Goal: Find specific page/section: Find specific page/section

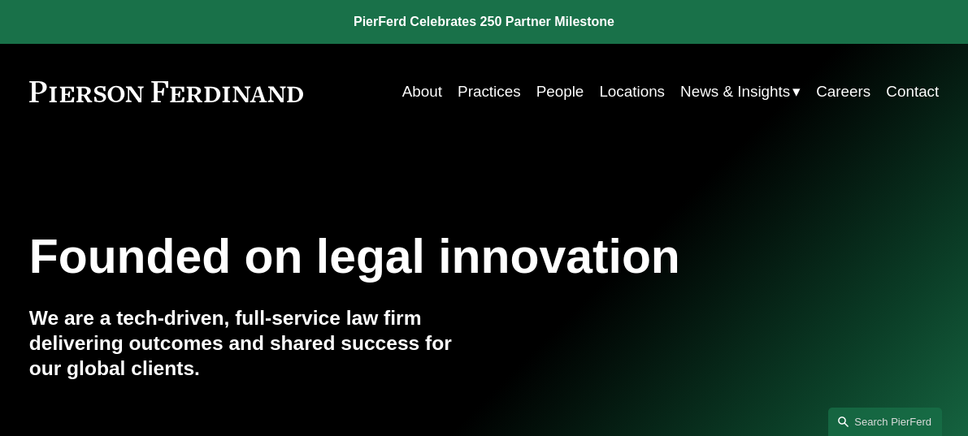
click at [495, 87] on link "Practices" at bounding box center [488, 91] width 63 height 31
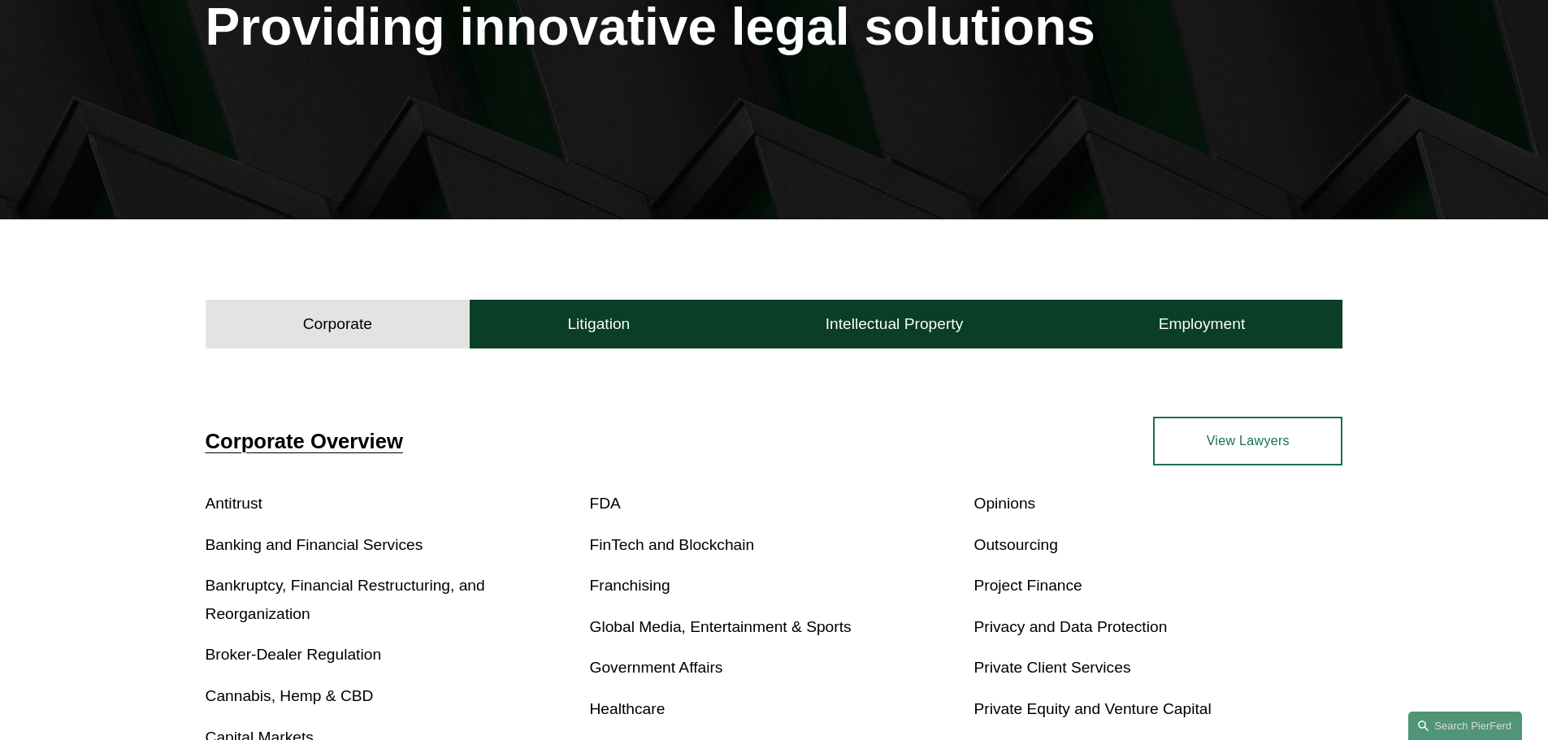
scroll to position [271, 0]
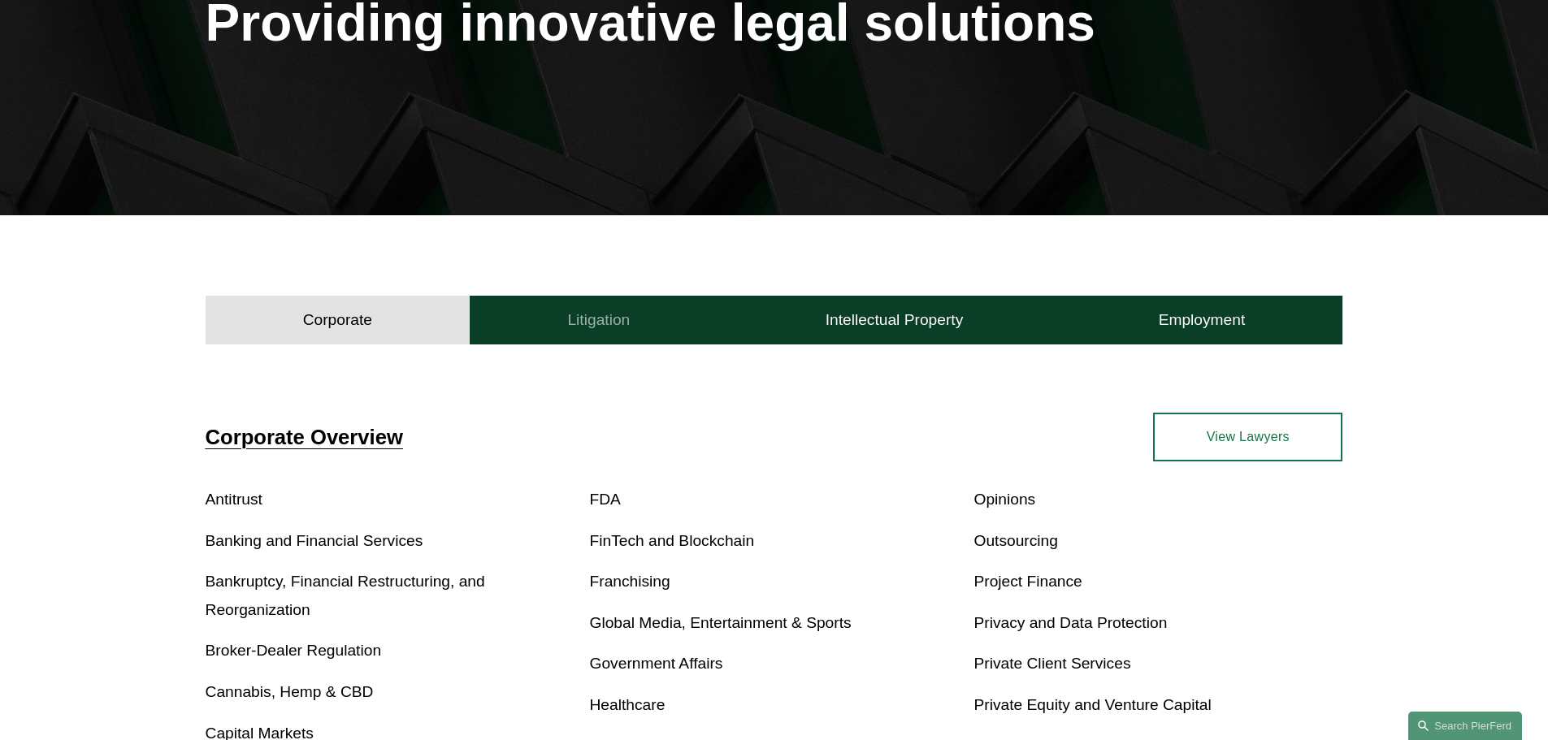
click at [627, 315] on h4 "Litigation" at bounding box center [598, 320] width 63 height 20
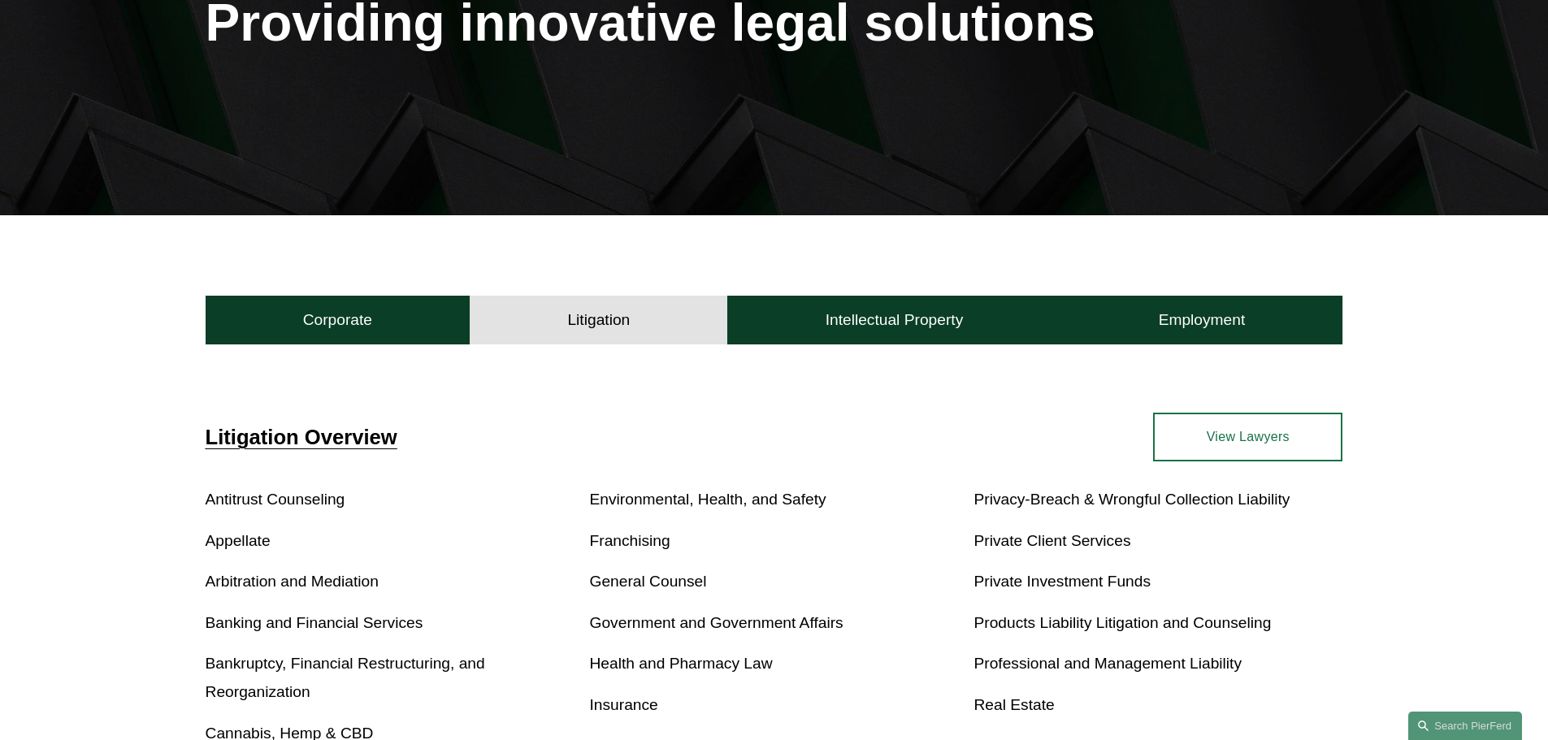
click at [967, 432] on link "View Lawyers" at bounding box center [1247, 437] width 189 height 49
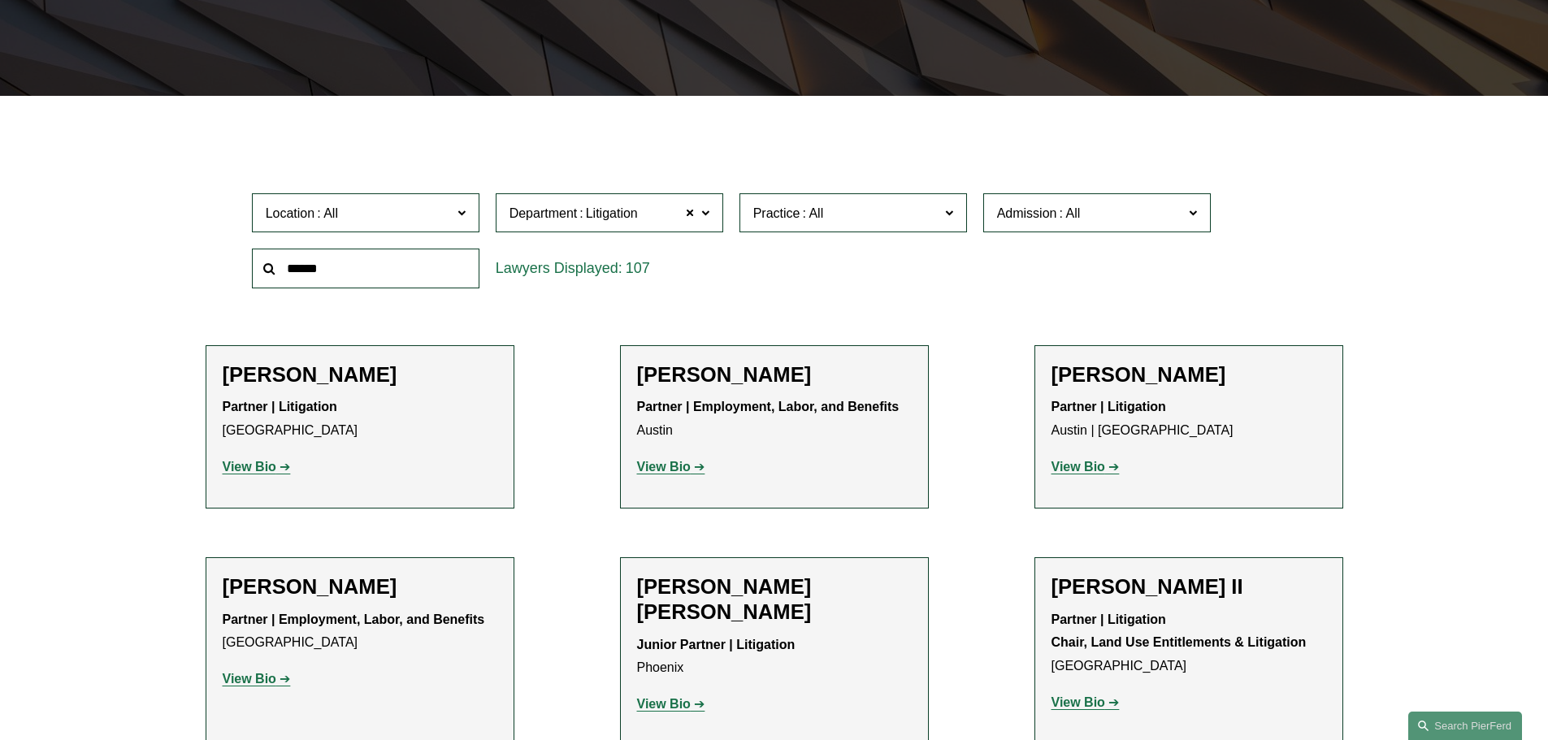
scroll to position [380, 0]
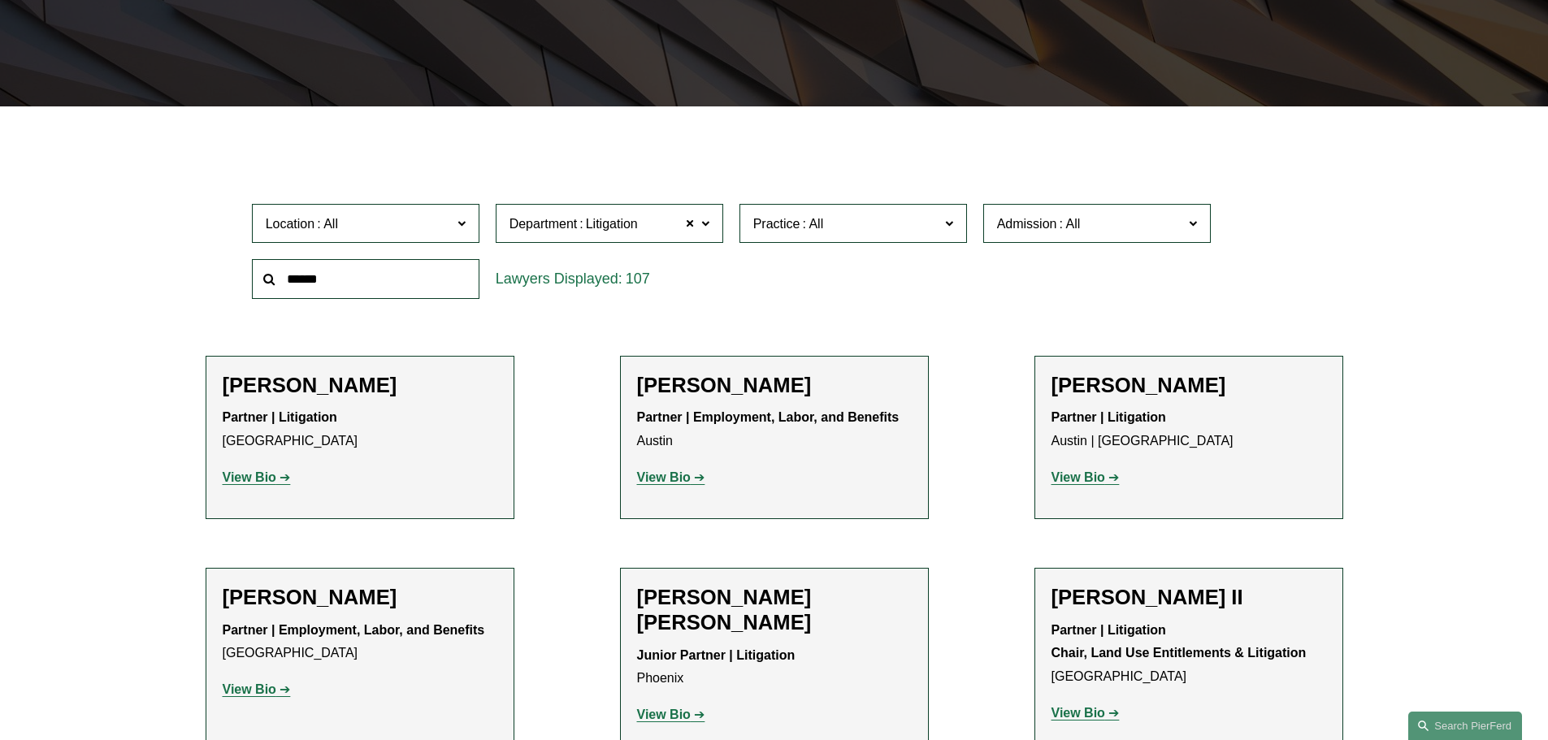
click at [702, 218] on span at bounding box center [704, 222] width 8 height 21
click at [0, 0] on link "Employment, Labor, and Benefits" at bounding box center [0, 0] width 0 height 0
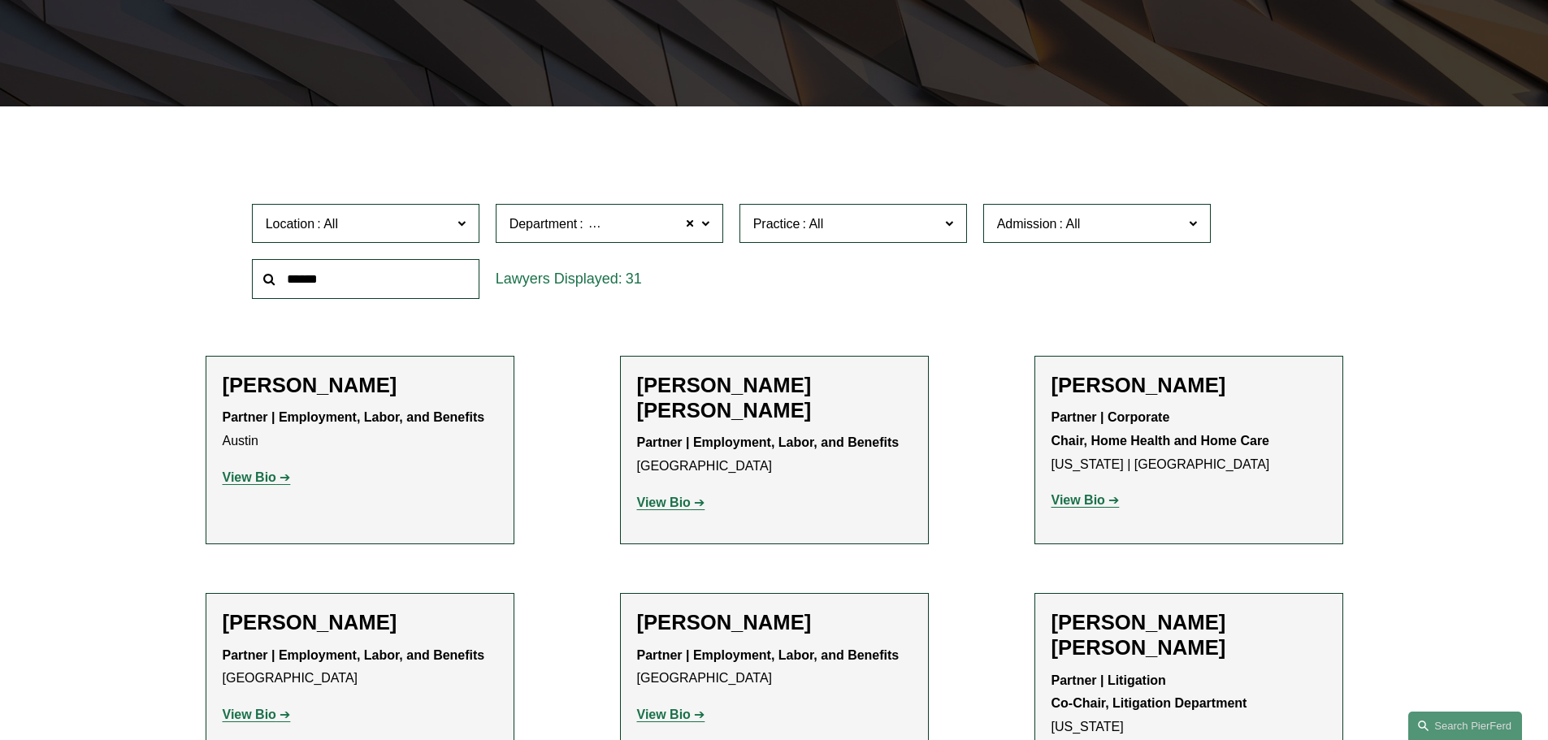
click at [709, 220] on span at bounding box center [704, 222] width 8 height 21
click at [0, 0] on link "Employment, Labor, and Benefits" at bounding box center [0, 0] width 0 height 0
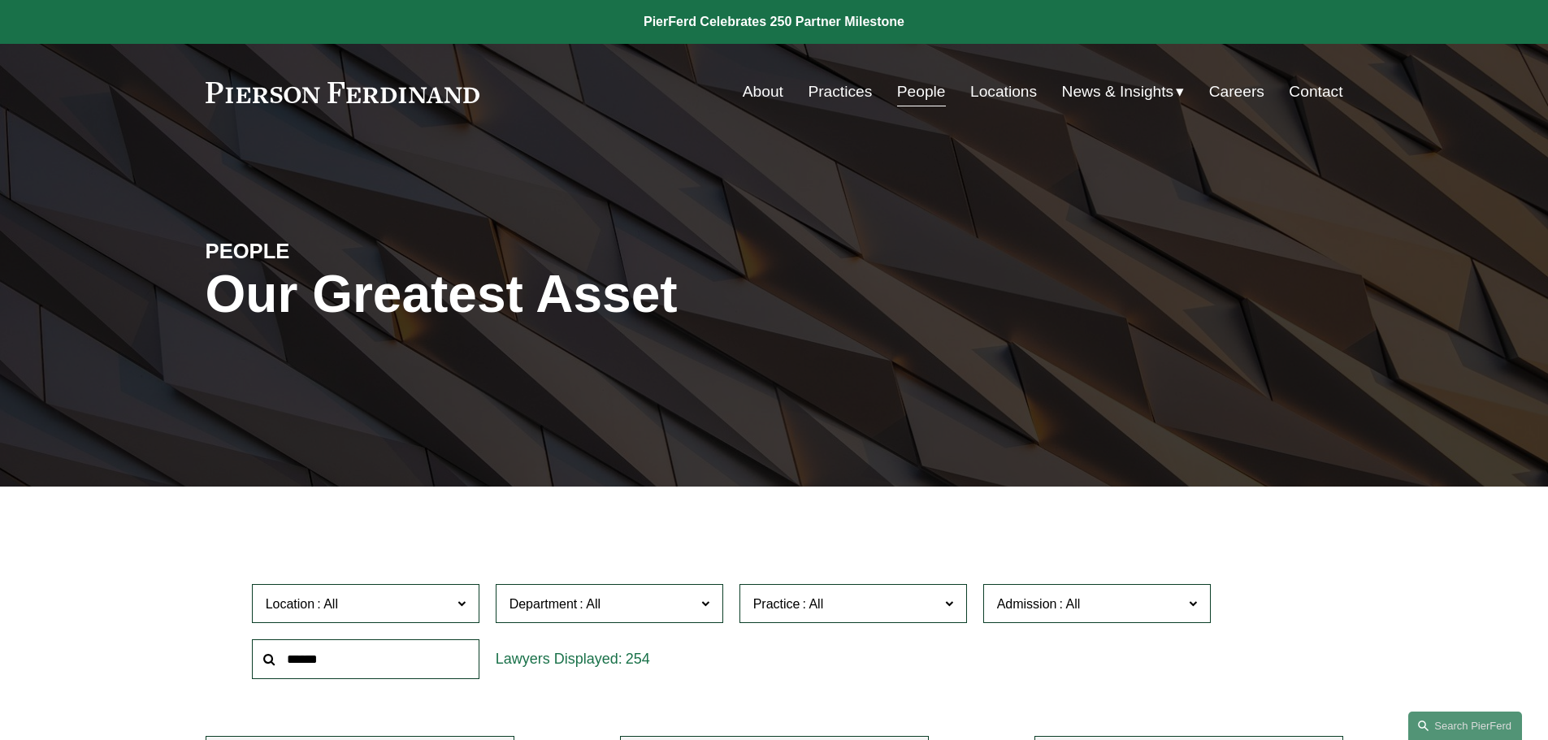
click at [709, 610] on label "Department" at bounding box center [610, 604] width 228 height 40
click at [0, 0] on link "Employment, Labor, and Benefits" at bounding box center [0, 0] width 0 height 0
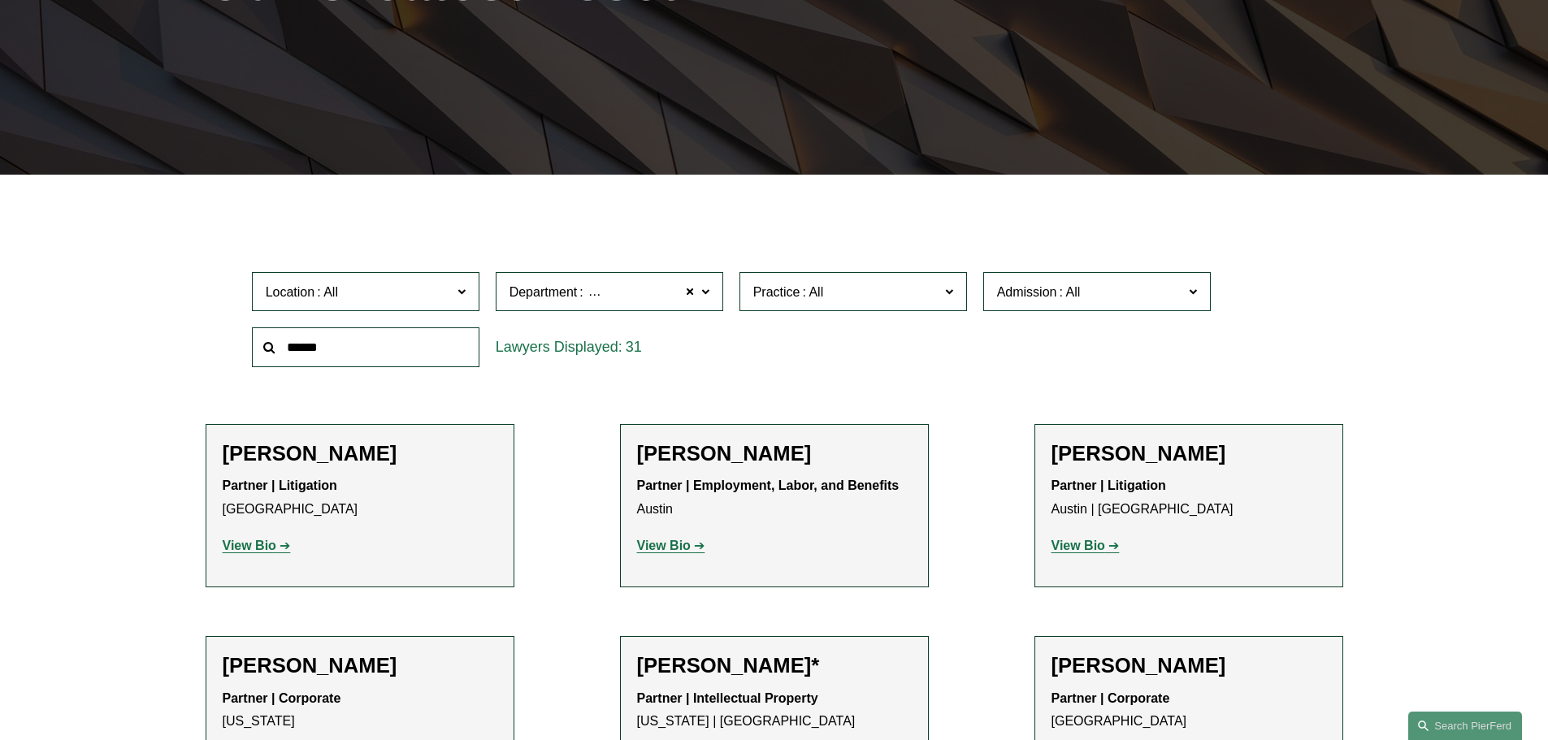
scroll to position [325, 0]
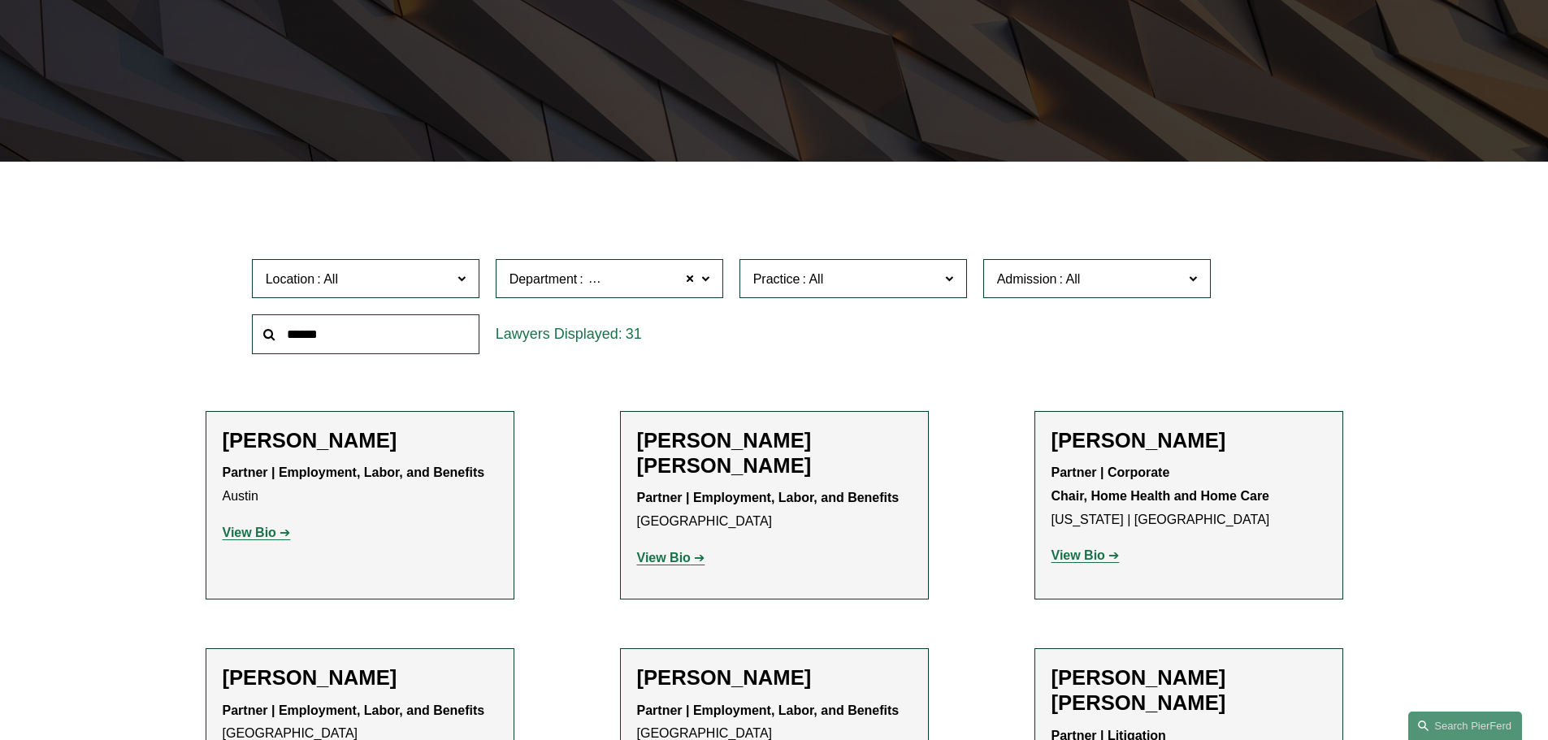
click at [707, 280] on span at bounding box center [704, 277] width 8 height 21
click at [465, 284] on span at bounding box center [461, 277] width 8 height 21
click at [0, 0] on ul "All [GEOGRAPHIC_DATA] [GEOGRAPHIC_DATA] [GEOGRAPHIC_DATA] [GEOGRAPHIC_DATA] [GE…" at bounding box center [0, 0] width 0 height 0
drag, startPoint x: 479, startPoint y: 339, endPoint x: 472, endPoint y: 416, distance: 77.5
click at [0, 0] on ul "All [GEOGRAPHIC_DATA] [GEOGRAPHIC_DATA] [GEOGRAPHIC_DATA] [GEOGRAPHIC_DATA] [GE…" at bounding box center [0, 0] width 0 height 0
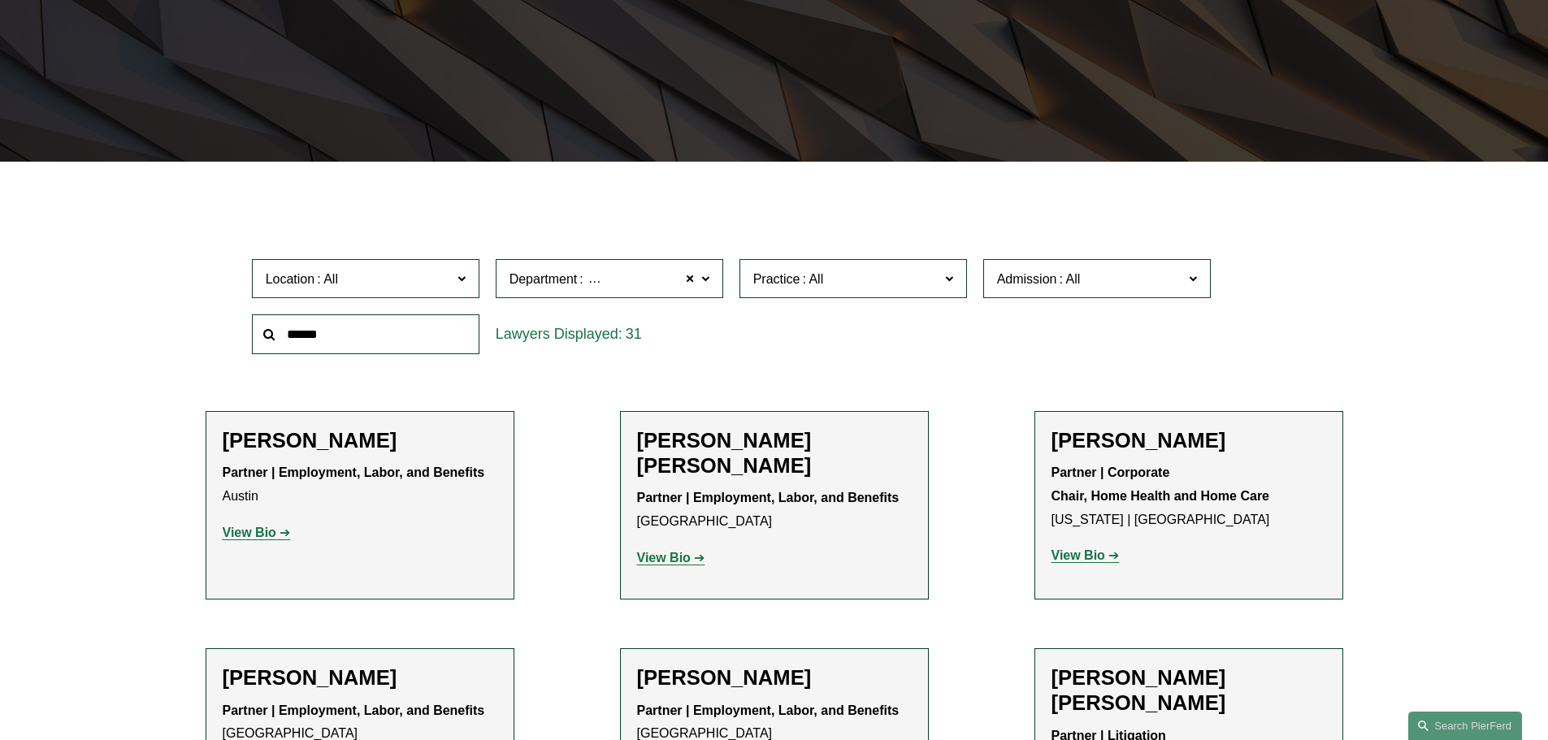
click at [0, 0] on link "[GEOGRAPHIC_DATA]" at bounding box center [0, 0] width 0 height 0
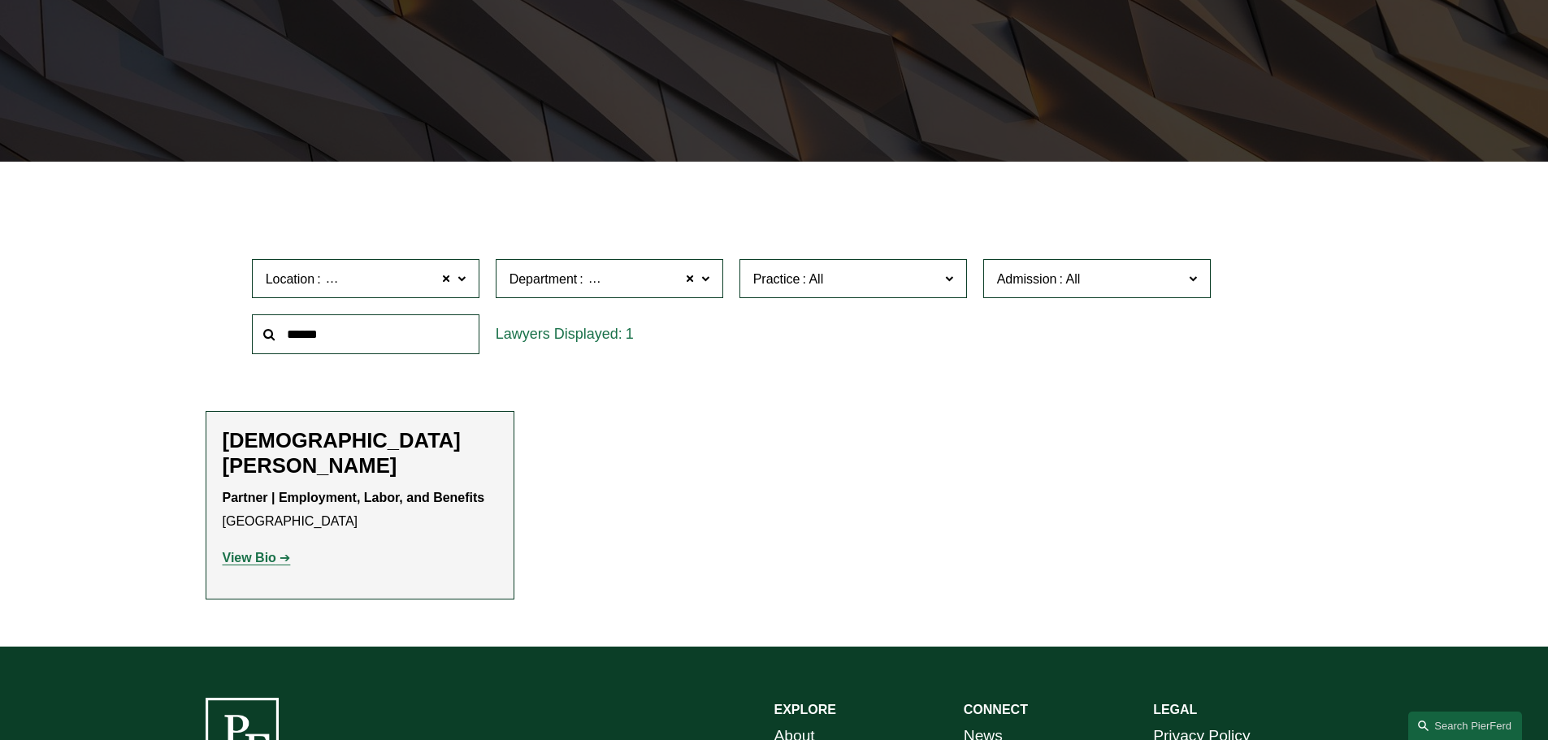
click at [468, 275] on label "Location [GEOGRAPHIC_DATA]" at bounding box center [366, 279] width 228 height 40
click at [410, 273] on span "Location [GEOGRAPHIC_DATA]" at bounding box center [359, 279] width 186 height 22
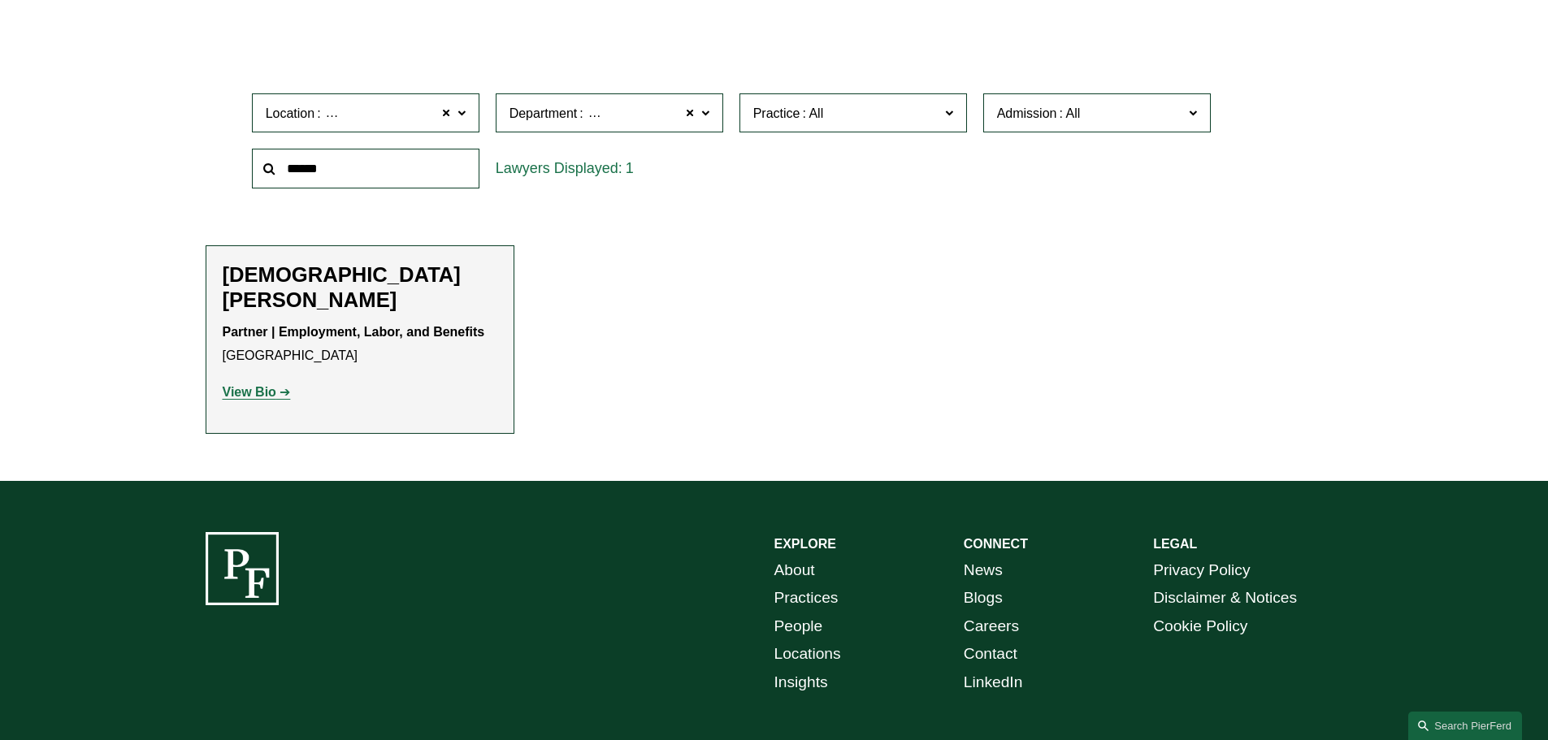
scroll to position [485, 0]
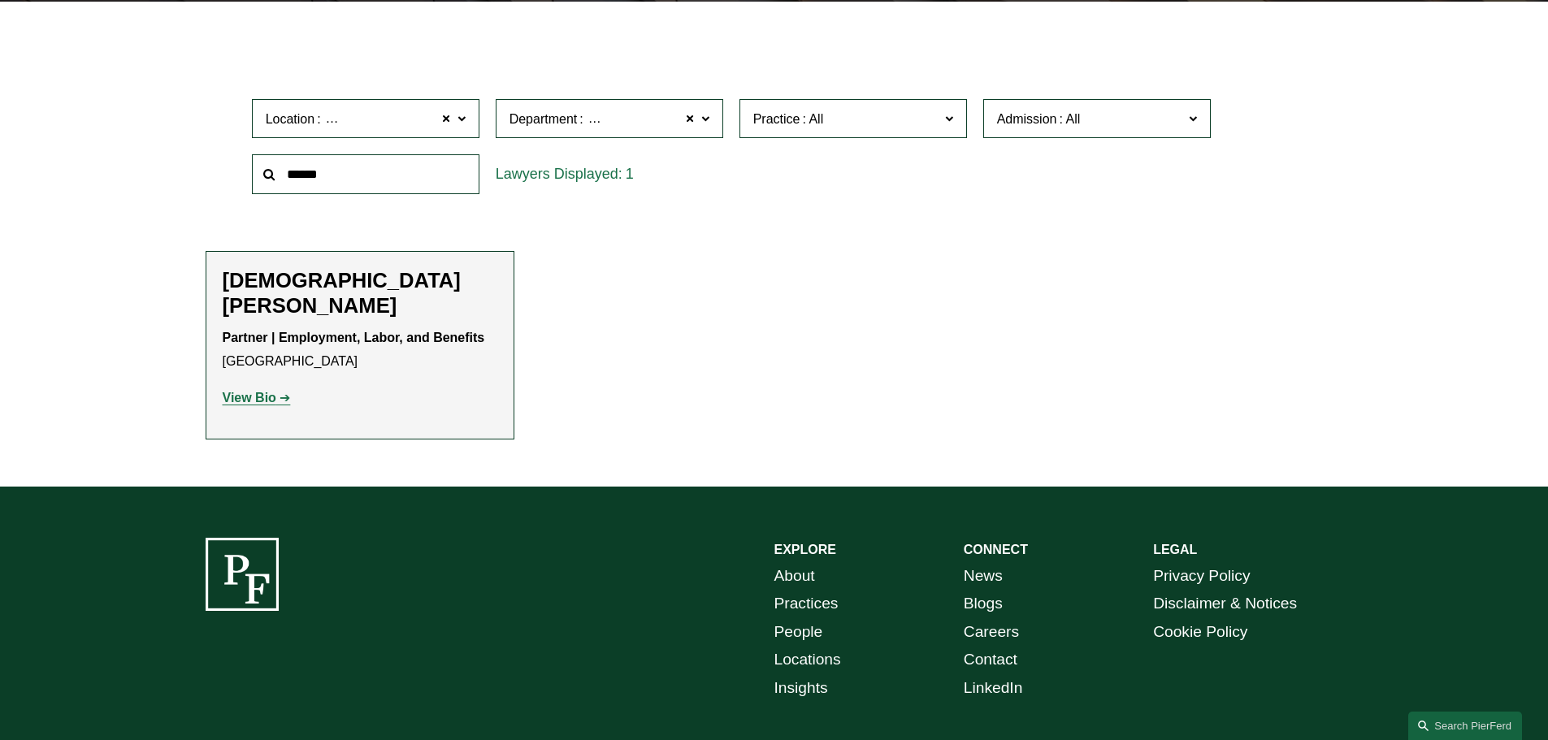
click at [459, 117] on span at bounding box center [461, 117] width 8 height 21
click at [0, 0] on link "Charlotte" at bounding box center [0, 0] width 0 height 0
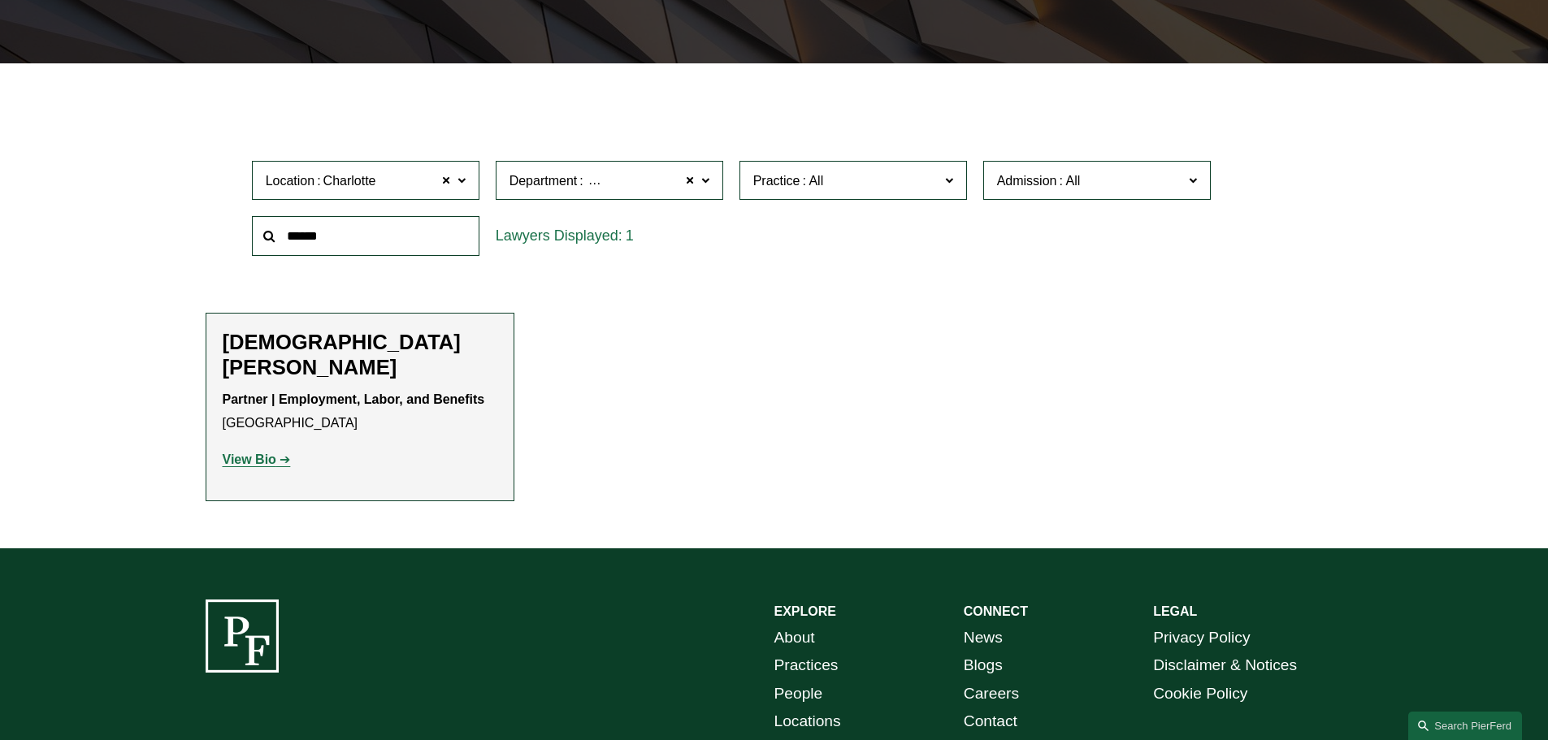
scroll to position [325, 0]
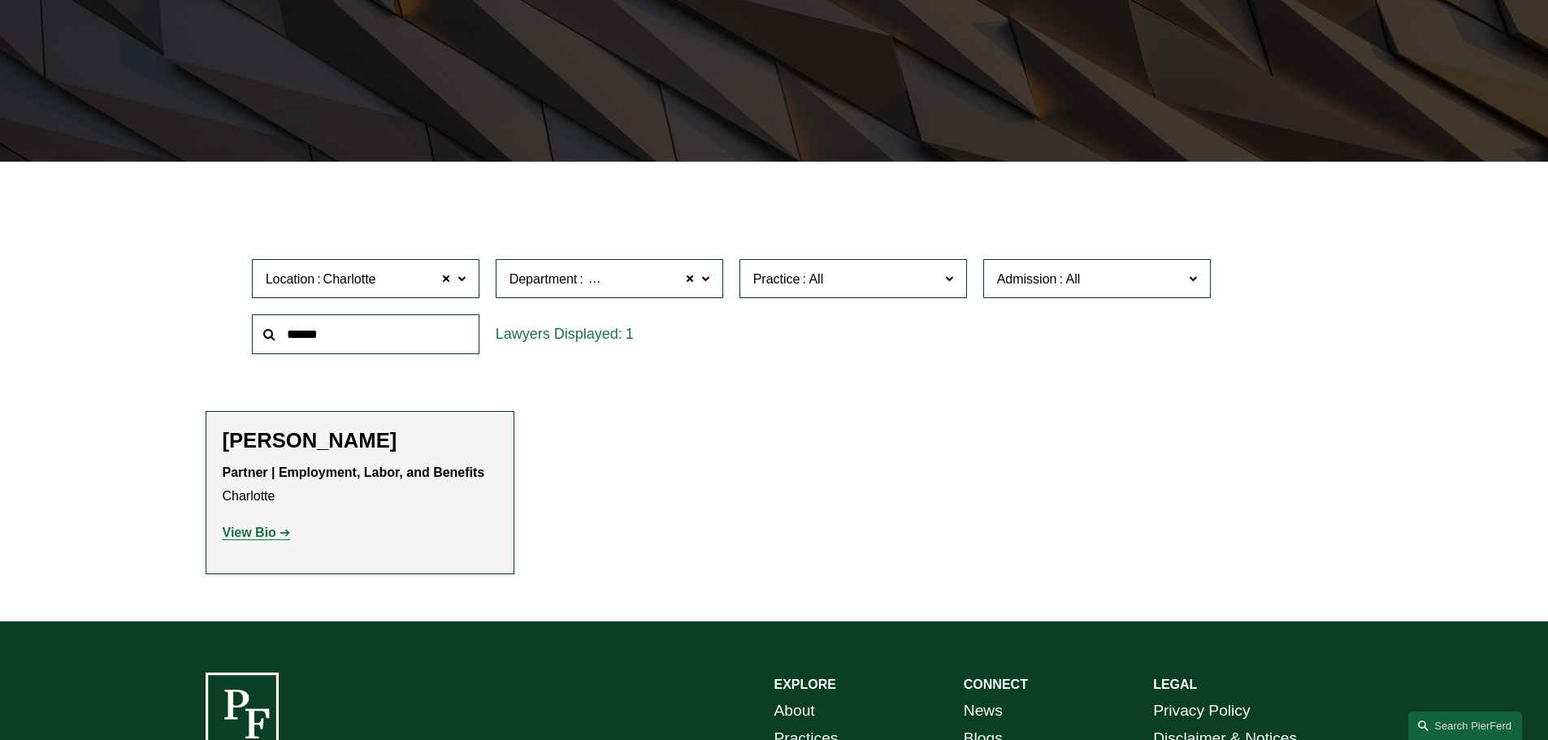
click at [461, 281] on span at bounding box center [461, 277] width 8 height 21
click at [659, 395] on ul "Filter Location [GEOGRAPHIC_DATA] [GEOGRAPHIC_DATA] All [GEOGRAPHIC_DATA] [GEOG…" at bounding box center [773, 388] width 1230 height 373
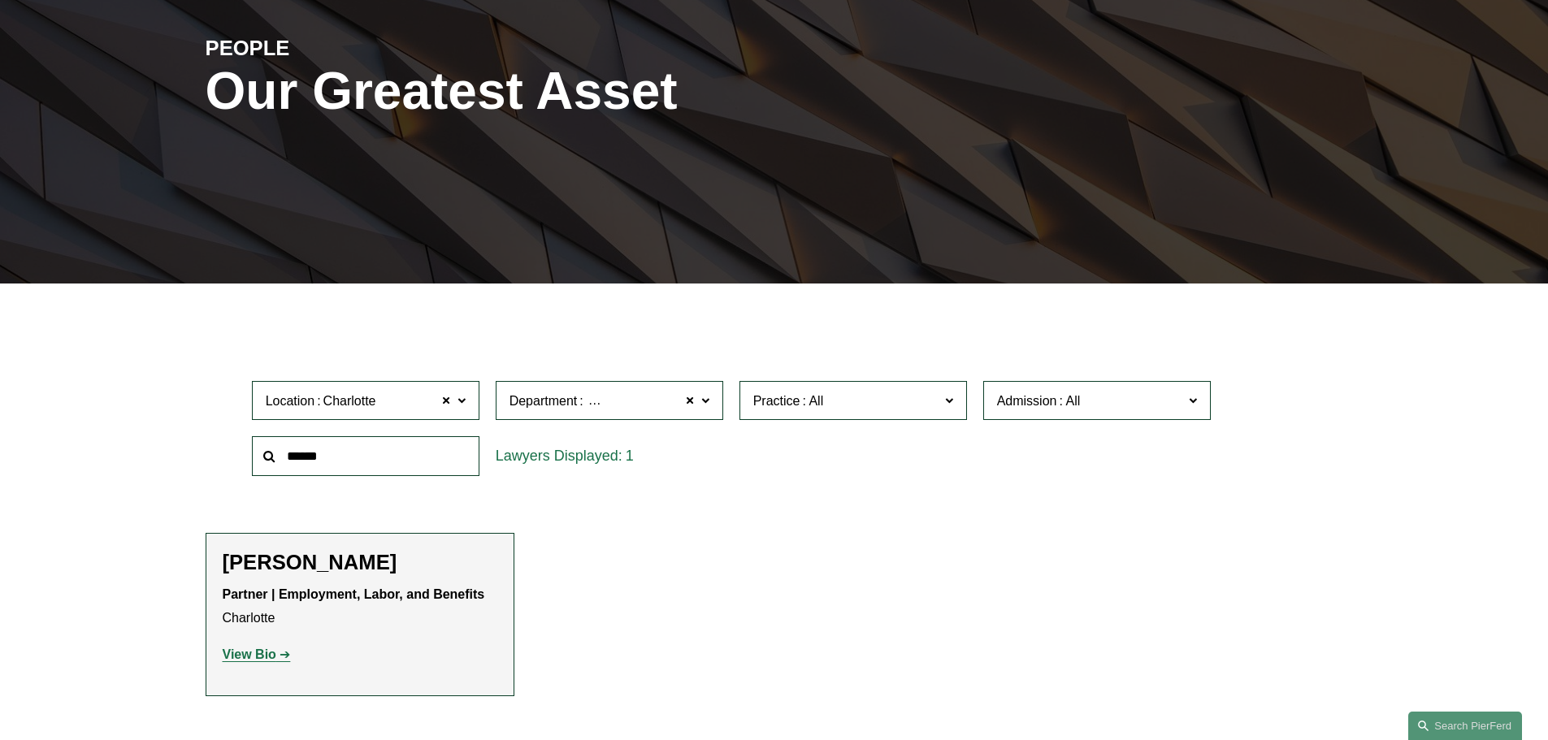
scroll to position [204, 0]
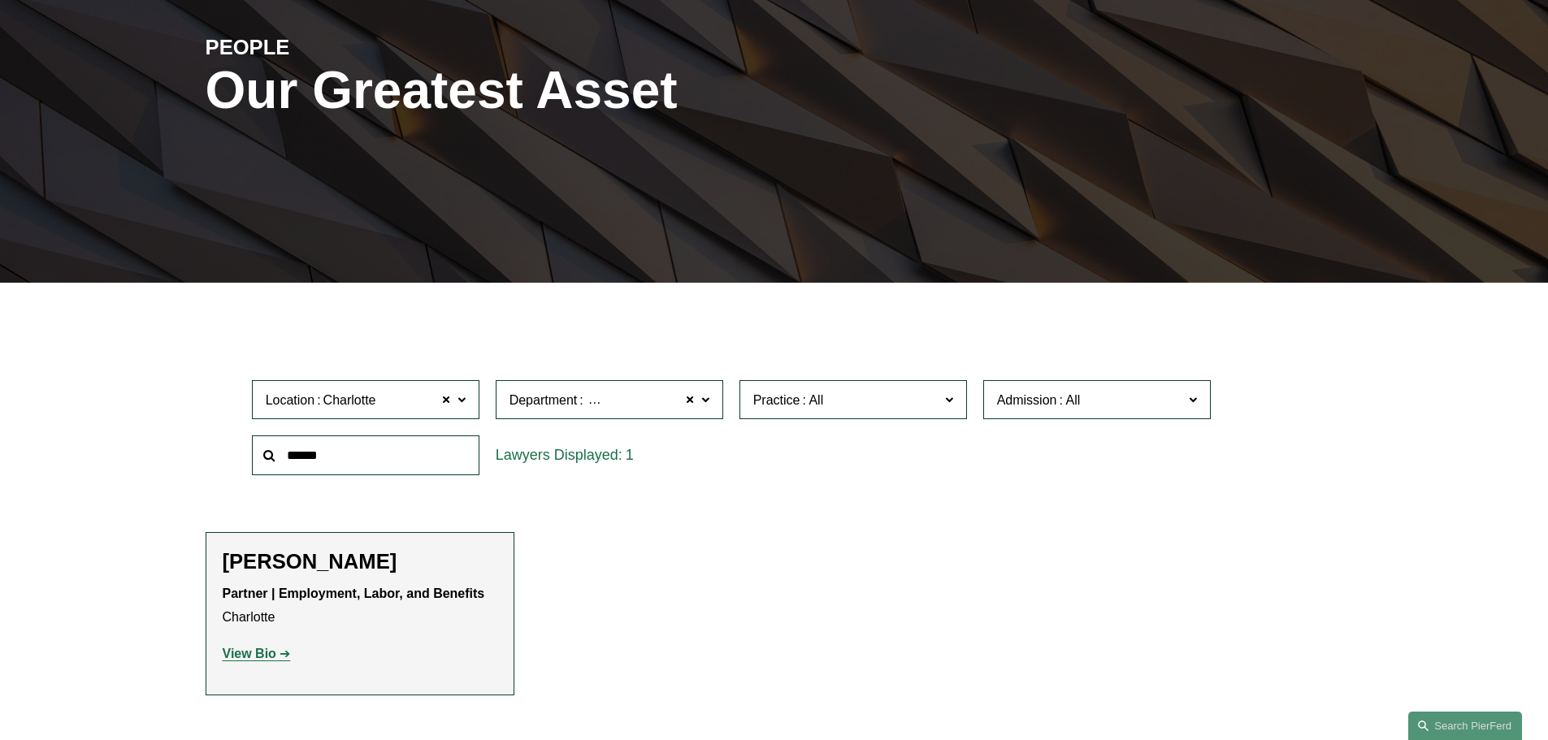
click at [946, 401] on span at bounding box center [948, 398] width 8 height 21
click at [463, 400] on span at bounding box center [461, 398] width 8 height 21
click at [470, 403] on label "Location [GEOGRAPHIC_DATA]" at bounding box center [366, 400] width 228 height 40
click at [0, 0] on link "[GEOGRAPHIC_DATA]" at bounding box center [0, 0] width 0 height 0
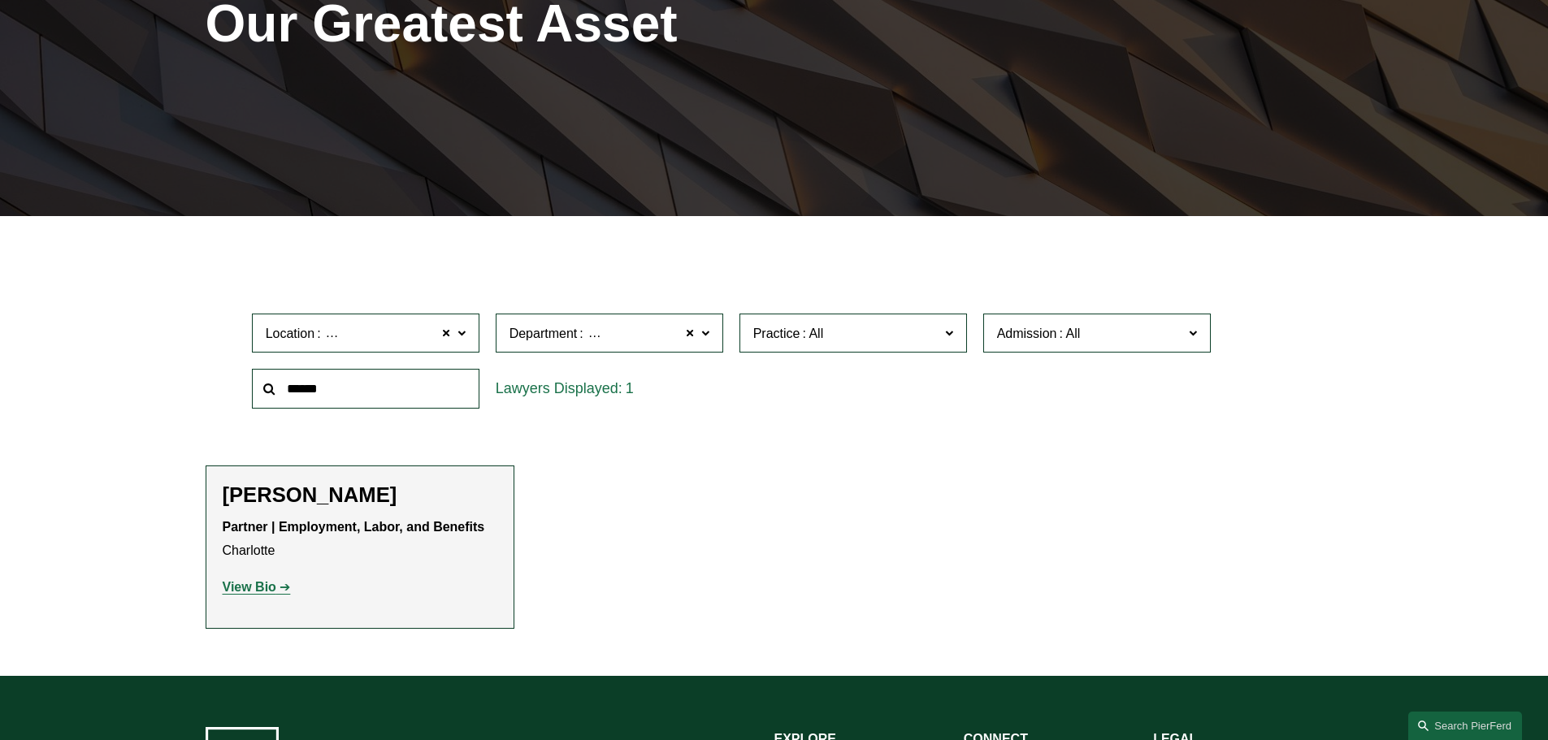
scroll to position [325, 0]
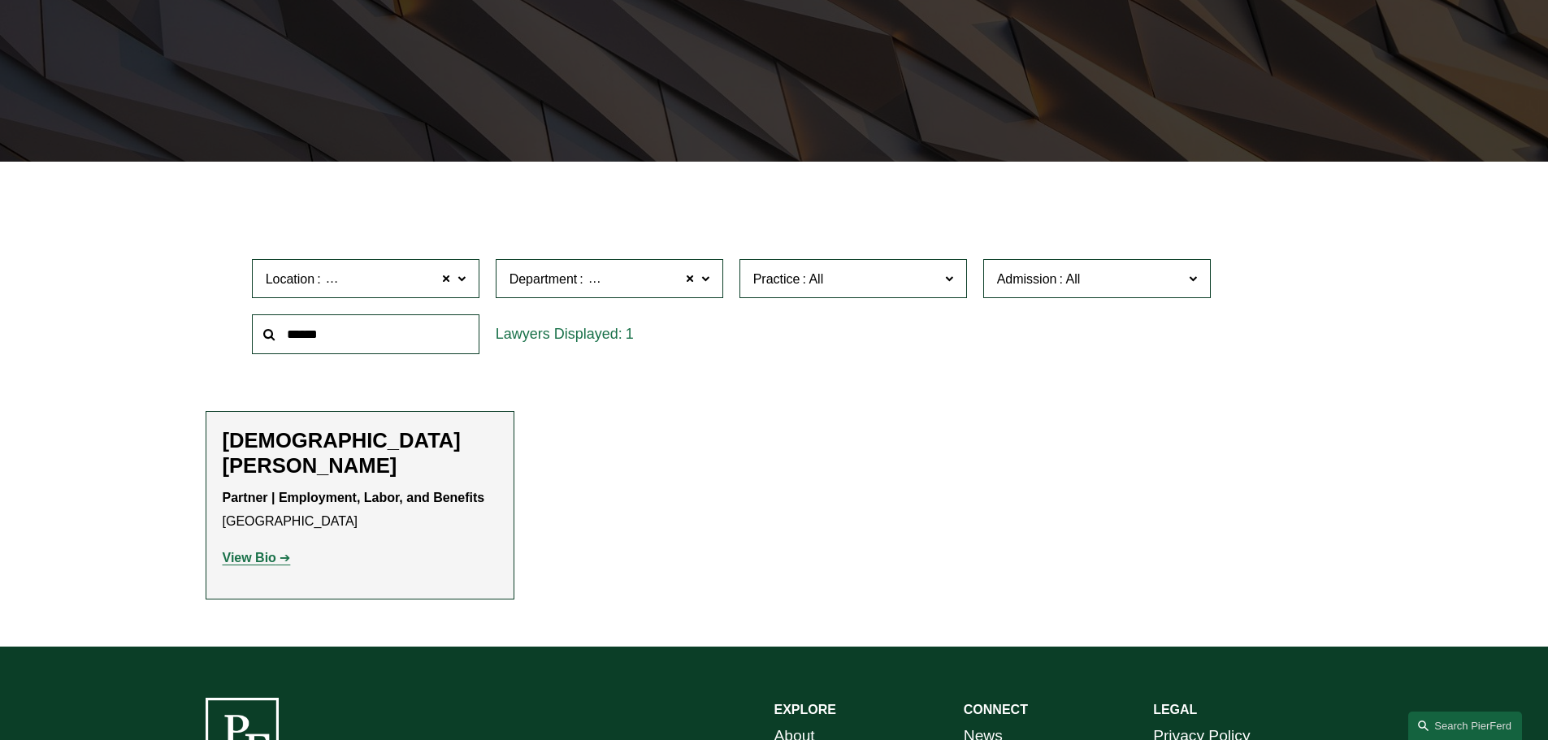
click at [1193, 275] on span at bounding box center [1192, 277] width 8 height 21
click at [946, 275] on span at bounding box center [948, 277] width 8 height 21
click at [713, 275] on label "Department Employment, Labor, and Benefits" at bounding box center [610, 279] width 228 height 40
click at [460, 282] on span at bounding box center [461, 277] width 8 height 21
click at [406, 284] on span "Location [GEOGRAPHIC_DATA]" at bounding box center [359, 279] width 186 height 22
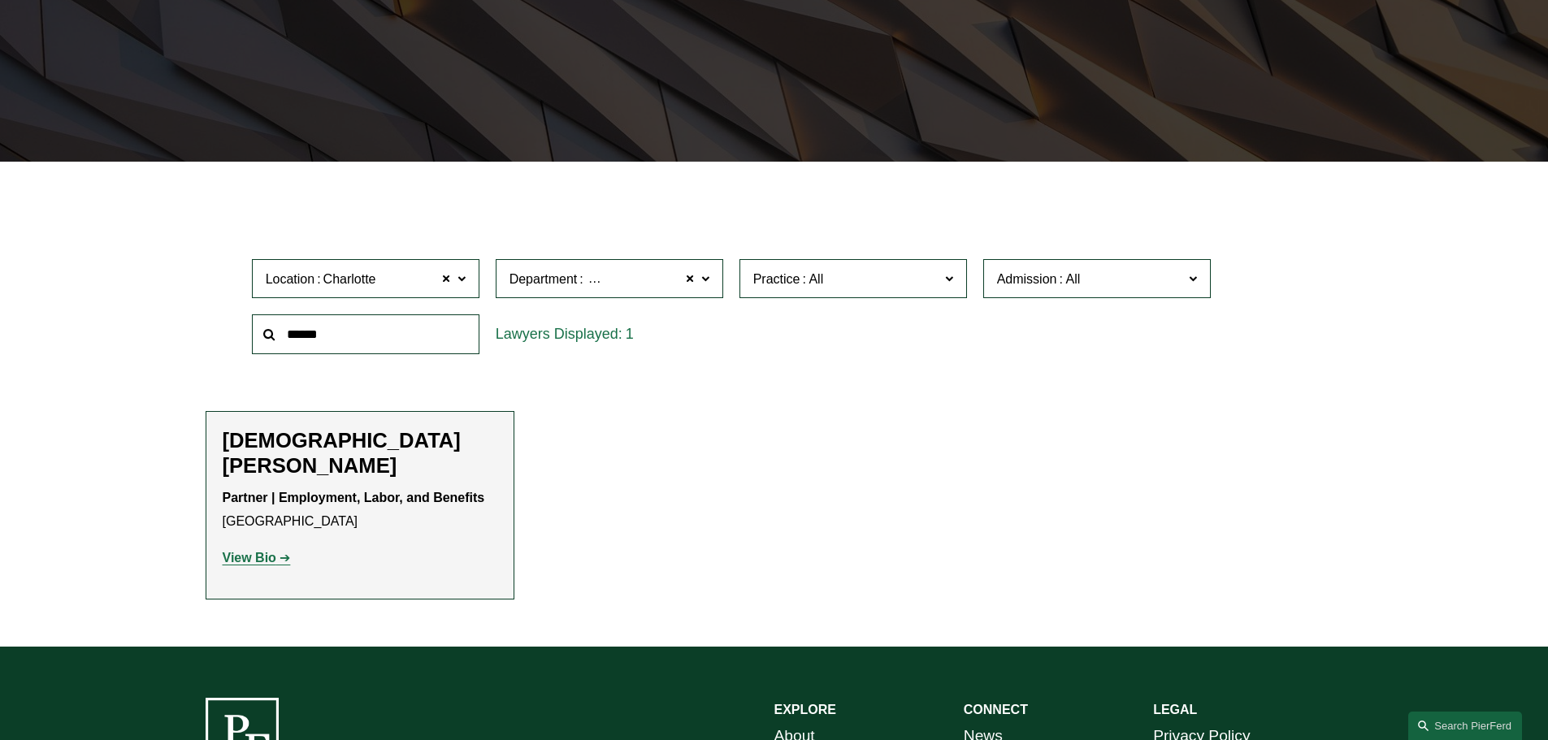
scroll to position [204, 0]
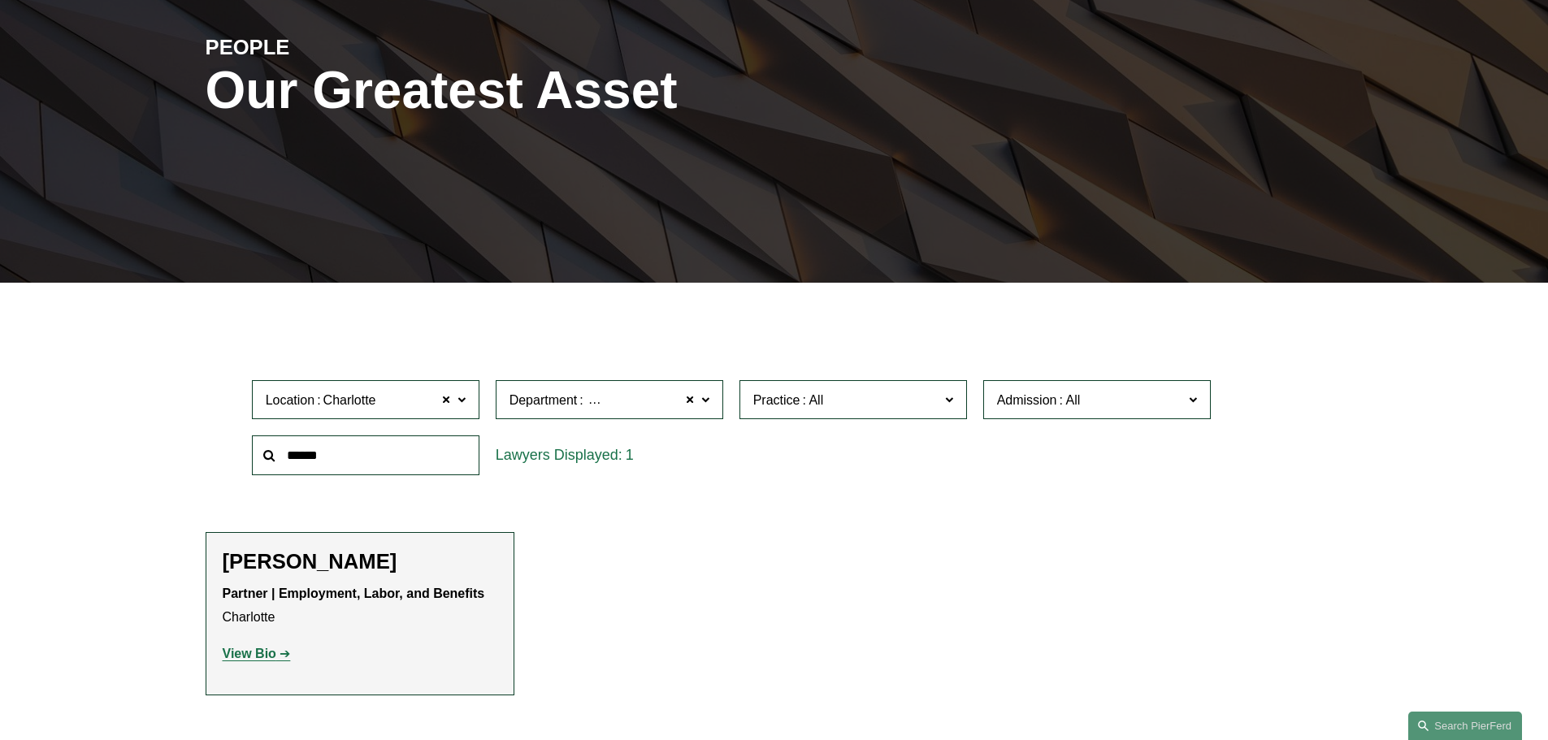
click at [384, 401] on span "Location [GEOGRAPHIC_DATA]" at bounding box center [359, 400] width 186 height 22
click at [0, 0] on link "[GEOGRAPHIC_DATA]" at bounding box center [0, 0] width 0 height 0
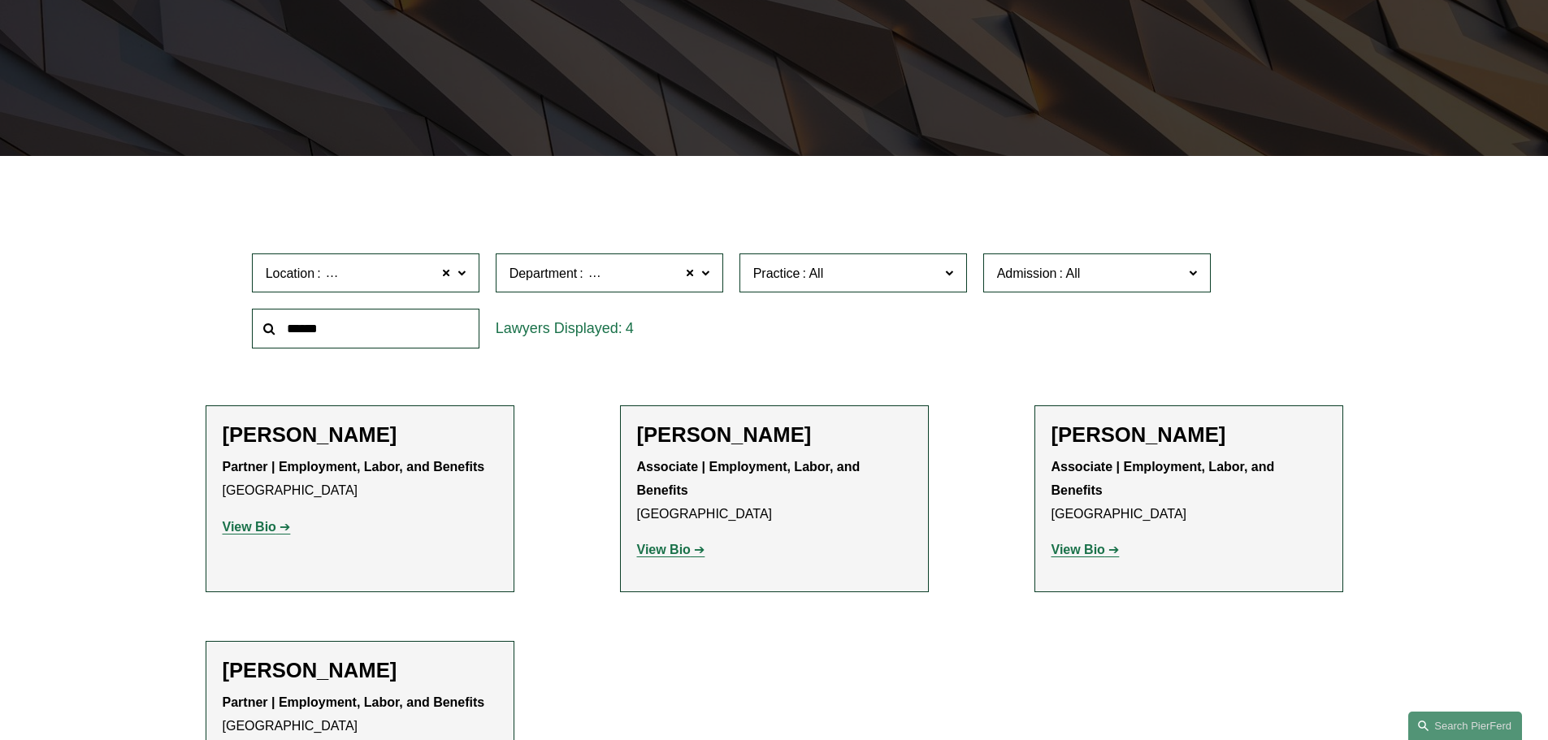
scroll to position [346, 0]
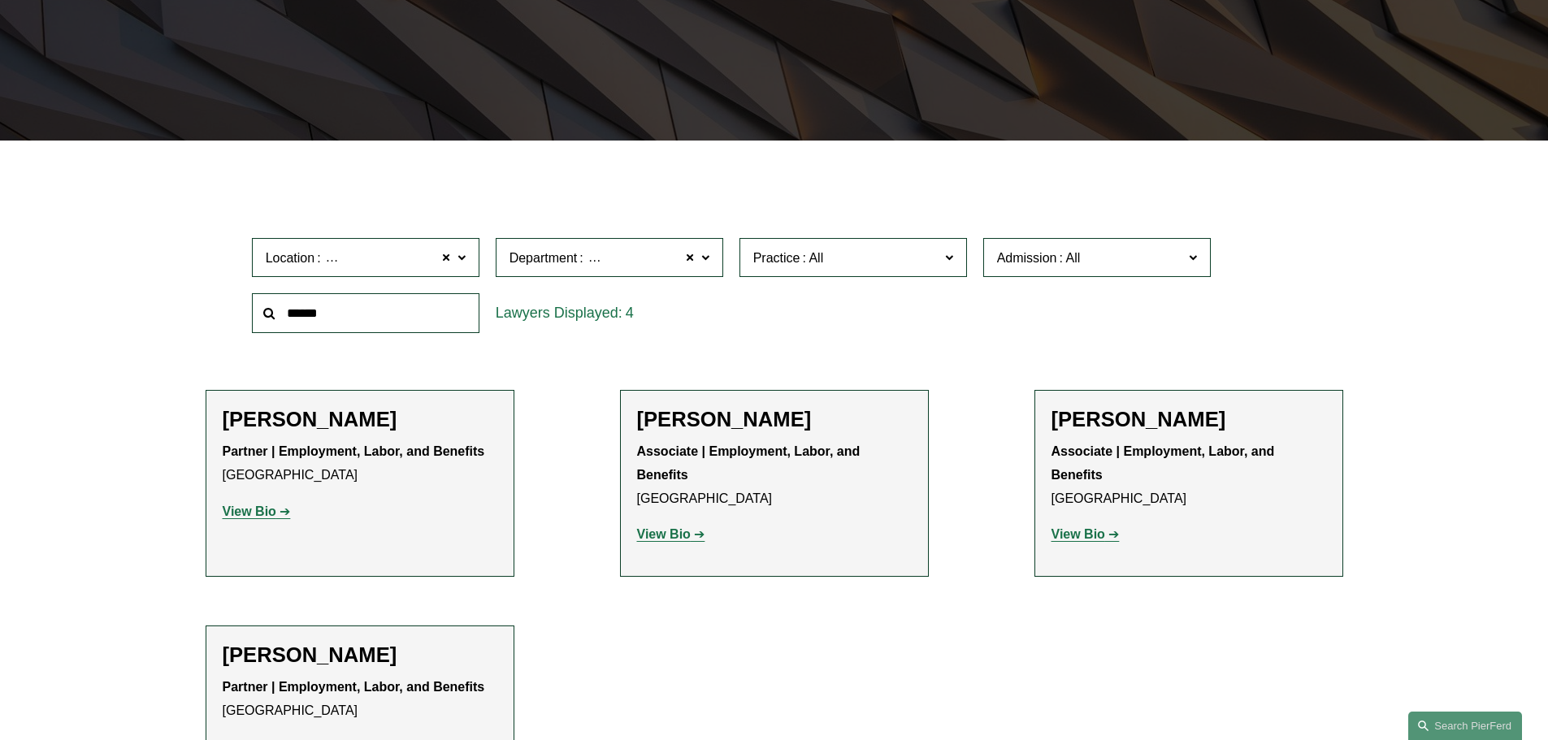
click at [697, 256] on label "Department Employment, Labor, and Benefits" at bounding box center [610, 258] width 228 height 40
click at [0, 0] on link "All" at bounding box center [0, 0] width 0 height 0
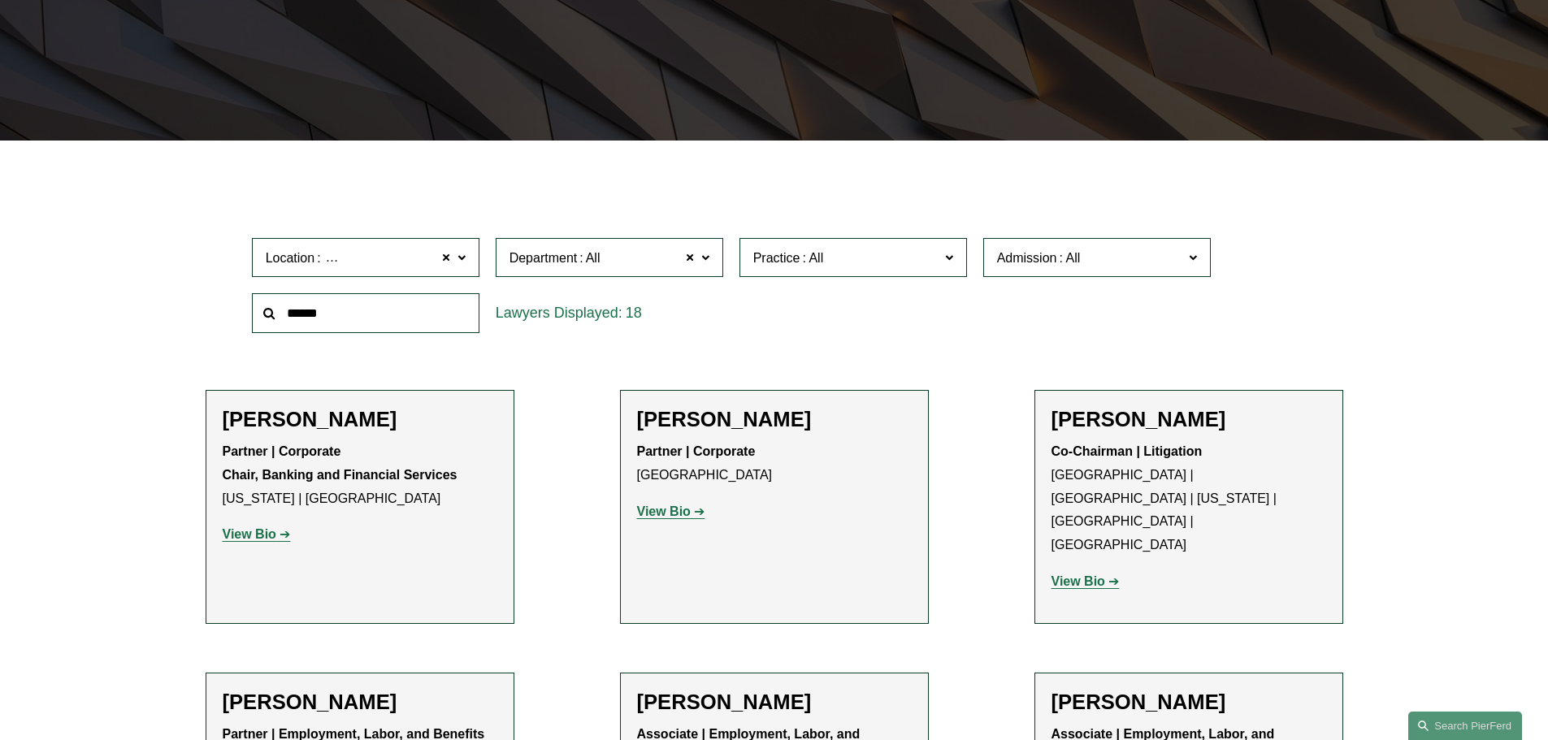
click at [704, 258] on span at bounding box center [704, 256] width 8 height 21
click at [0, 0] on link "Litigation" at bounding box center [0, 0] width 0 height 0
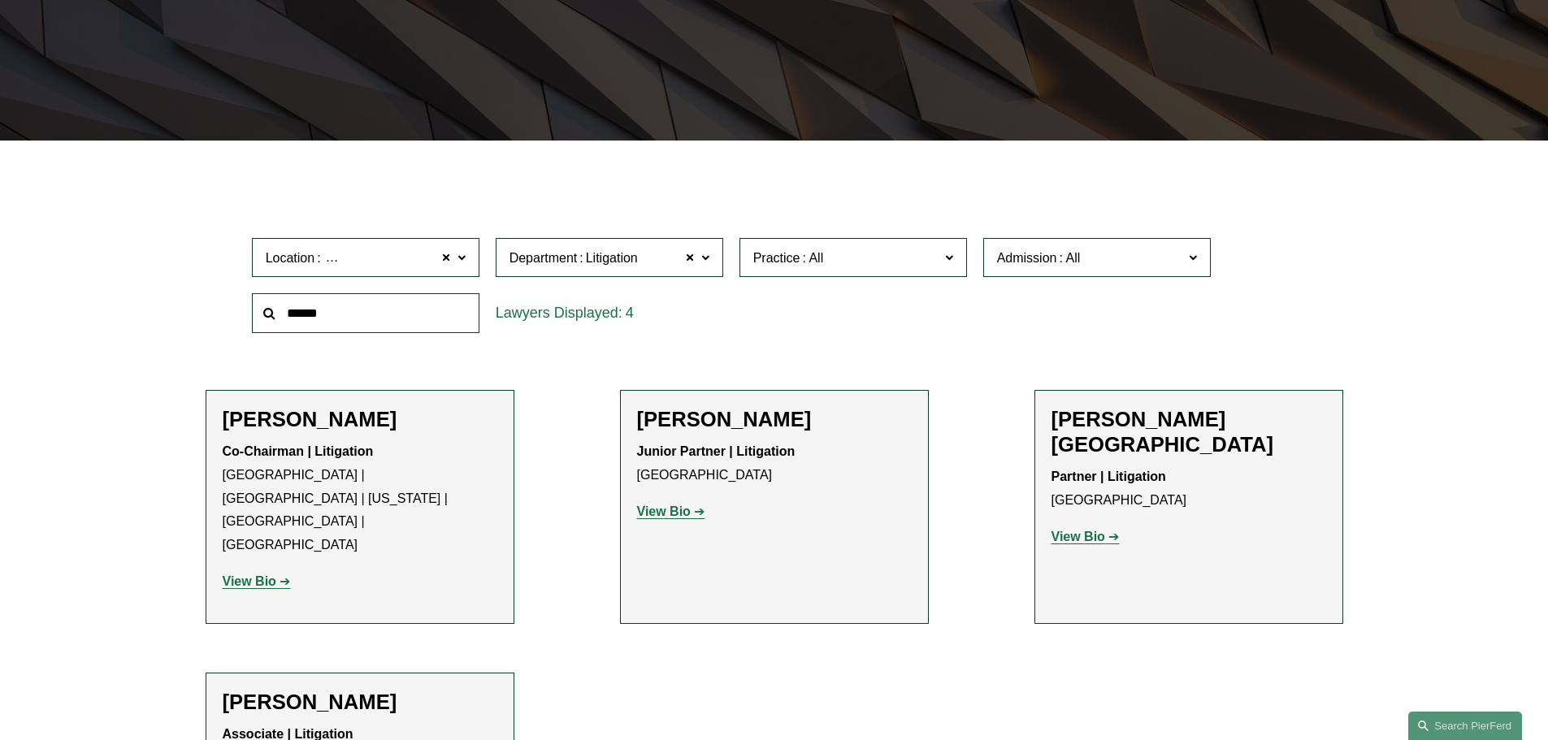
click at [467, 257] on label "Location [GEOGRAPHIC_DATA]" at bounding box center [366, 258] width 228 height 40
drag, startPoint x: 477, startPoint y: 401, endPoint x: 483, endPoint y: 314, distance: 87.2
click at [483, 314] on div "Location [GEOGRAPHIC_DATA] [GEOGRAPHIC_DATA] All [GEOGRAPHIC_DATA] [GEOGRAPHIC_…" at bounding box center [774, 285] width 1061 height 111
drag, startPoint x: 477, startPoint y: 386, endPoint x: 478, endPoint y: 270, distance: 116.2
click at [479, 275] on div "Location [GEOGRAPHIC_DATA] [GEOGRAPHIC_DATA] All [GEOGRAPHIC_DATA] [GEOGRAPHIC_…" at bounding box center [366, 258] width 228 height 40
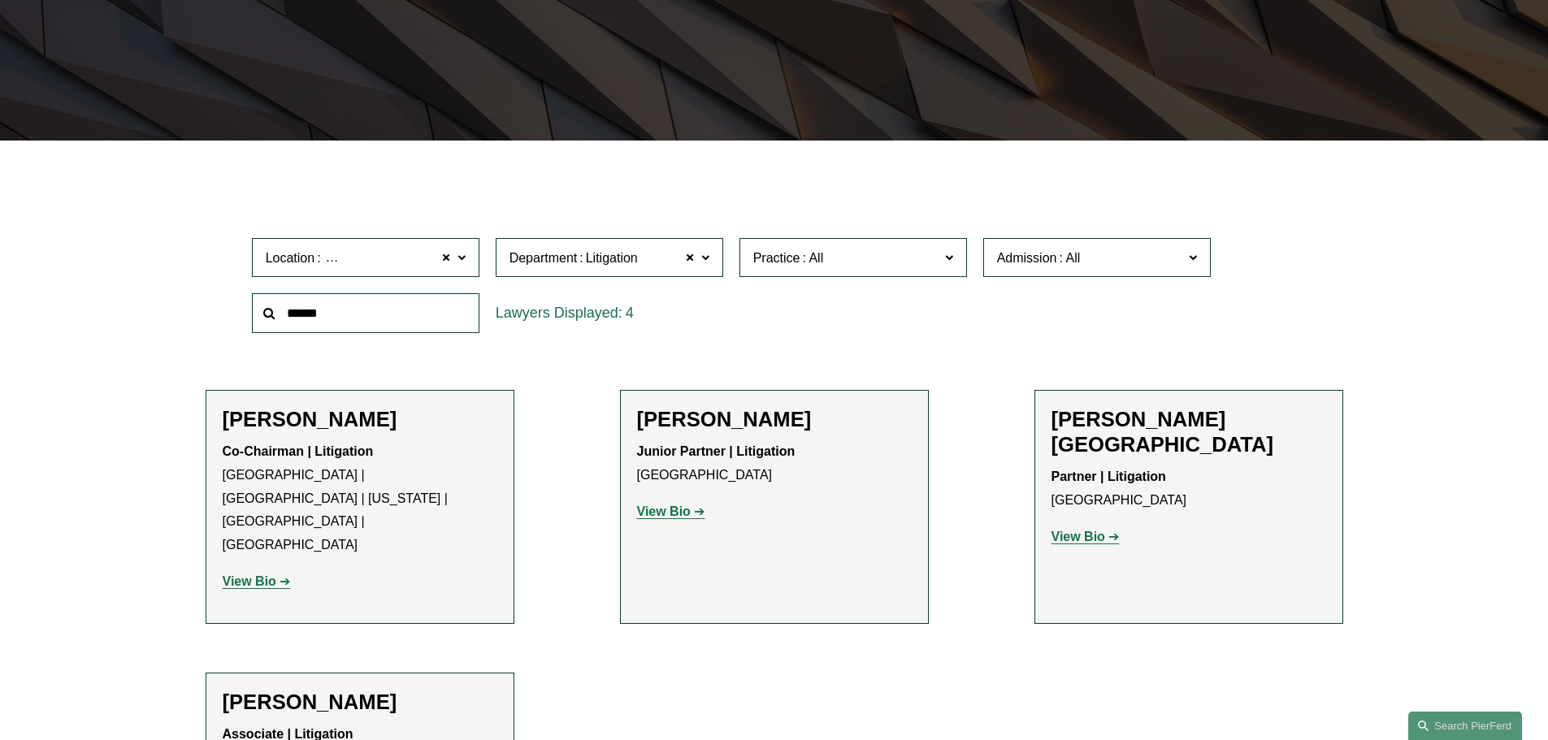
scroll to position [349, 0]
click at [0, 0] on link "[GEOGRAPHIC_DATA]" at bounding box center [0, 0] width 0 height 0
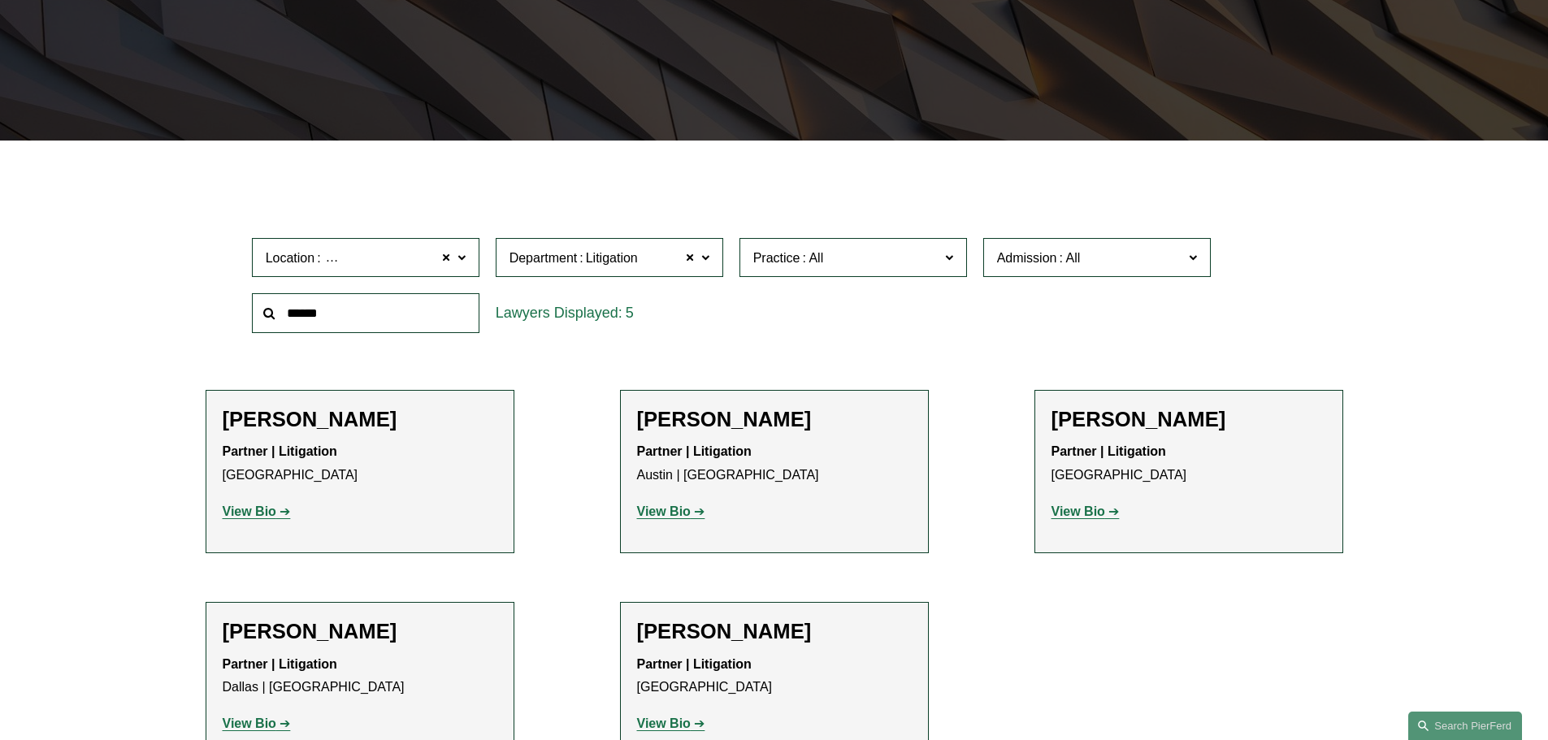
click at [466, 261] on label "Location [GEOGRAPHIC_DATA]" at bounding box center [366, 258] width 228 height 40
click at [448, 257] on span at bounding box center [447, 257] width 10 height 21
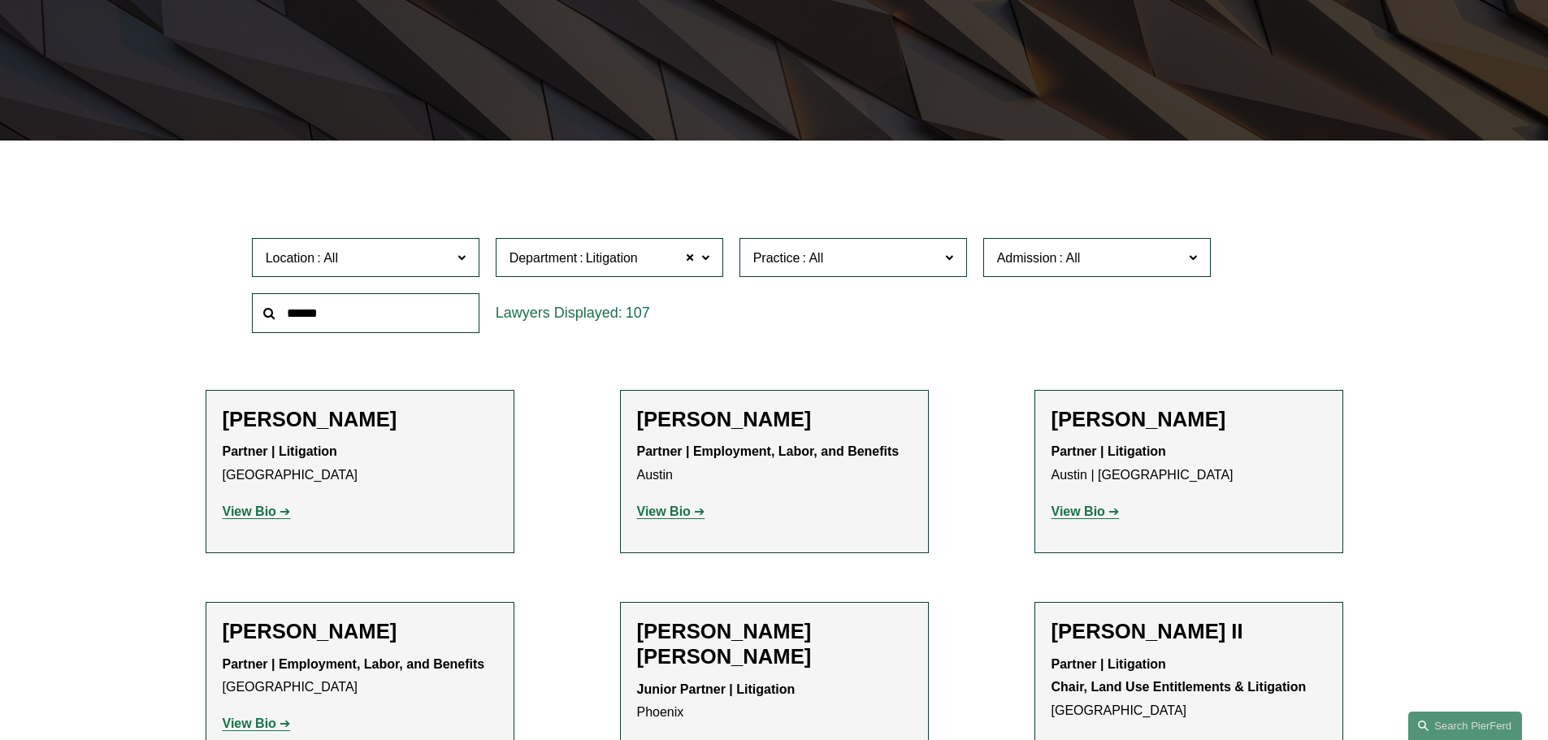
click at [790, 319] on div "Location All [GEOGRAPHIC_DATA] [GEOGRAPHIC_DATA] [GEOGRAPHIC_DATA] [GEOGRAPHIC_…" at bounding box center [774, 285] width 1061 height 111
click at [776, 330] on div "Location All [GEOGRAPHIC_DATA] [GEOGRAPHIC_DATA] [GEOGRAPHIC_DATA] [GEOGRAPHIC_…" at bounding box center [774, 285] width 1061 height 111
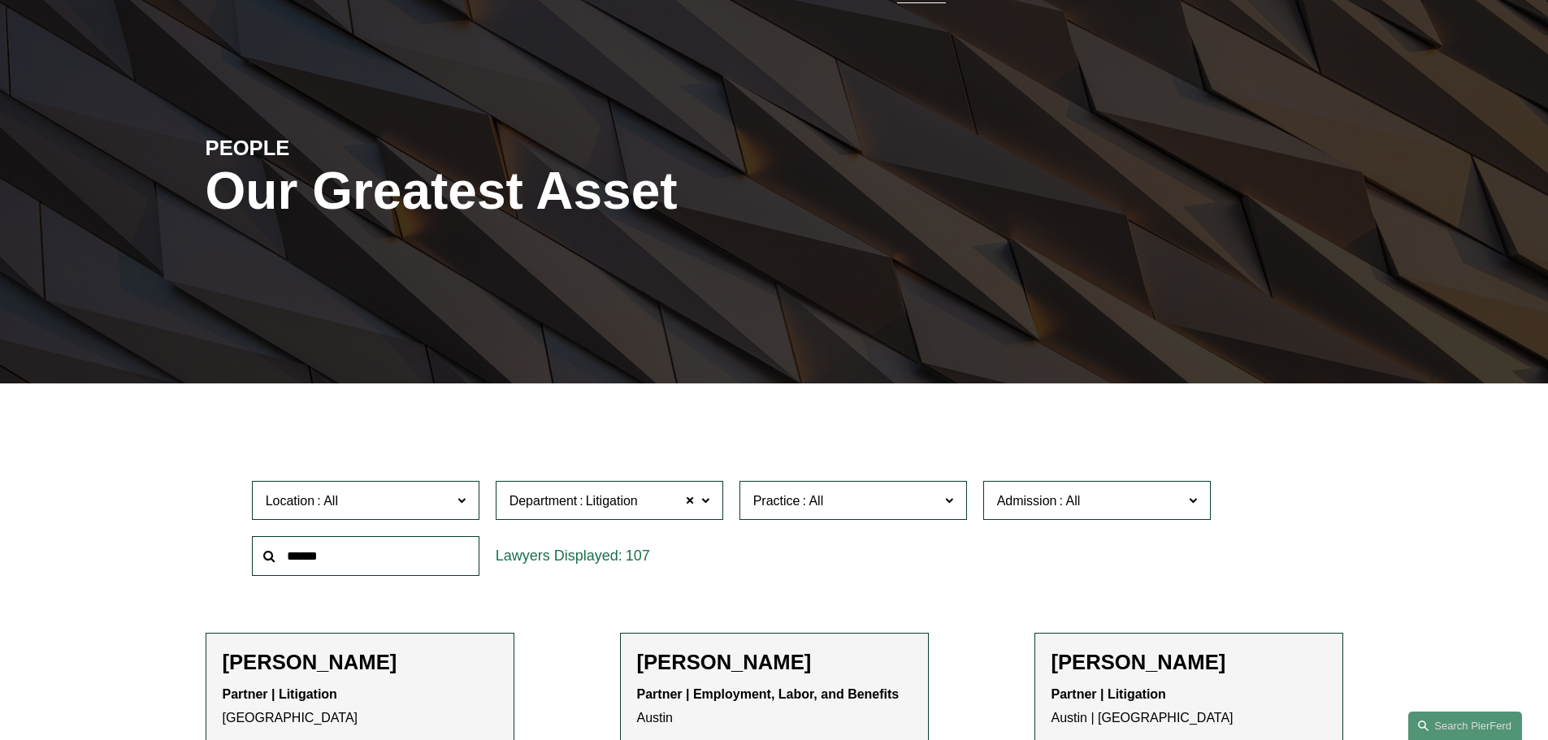
scroll to position [230, 0]
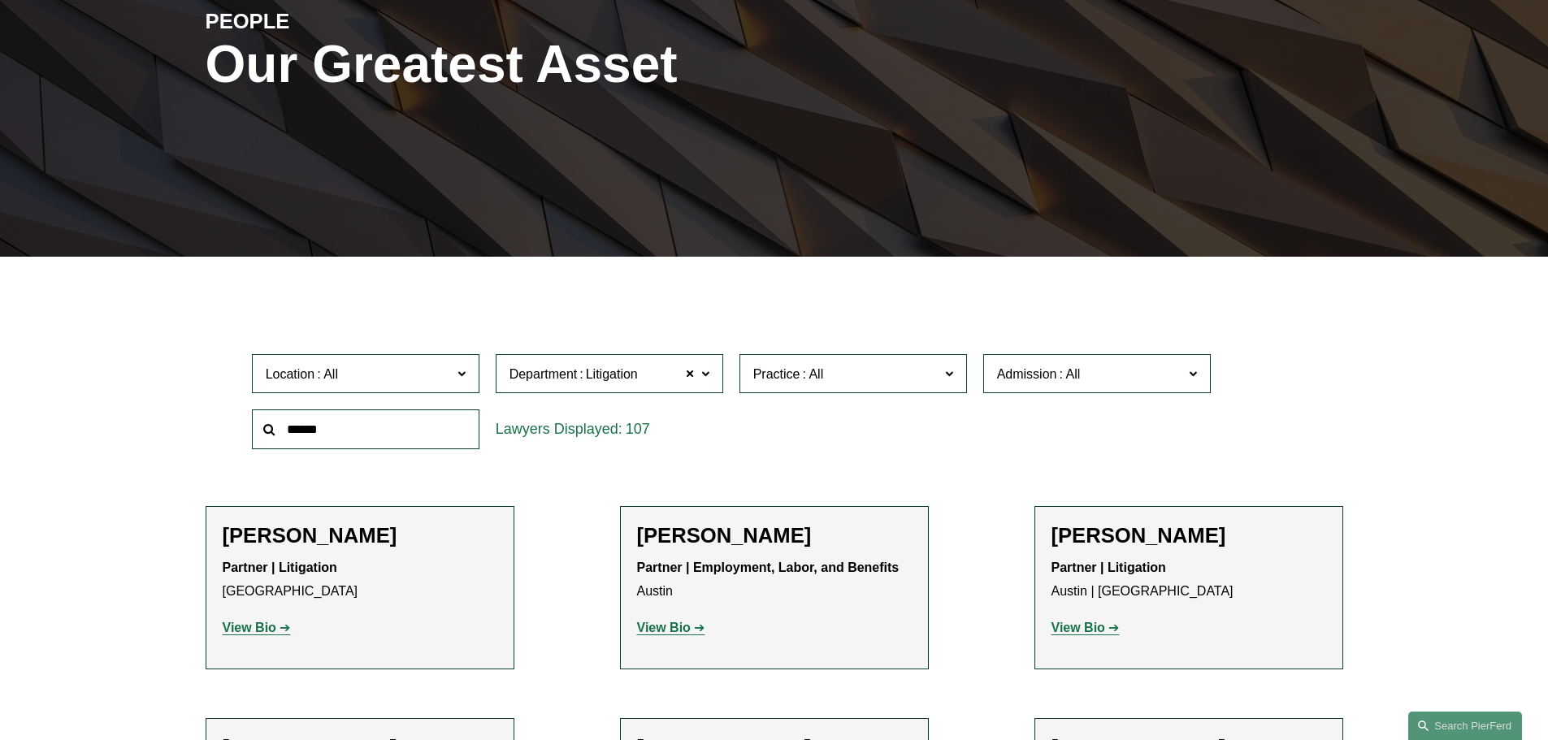
click at [710, 370] on label "Department Litigation" at bounding box center [610, 374] width 228 height 40
click at [0, 0] on link "Employment, Labor, and Benefits" at bounding box center [0, 0] width 0 height 0
